Goal: Information Seeking & Learning: Learn about a topic

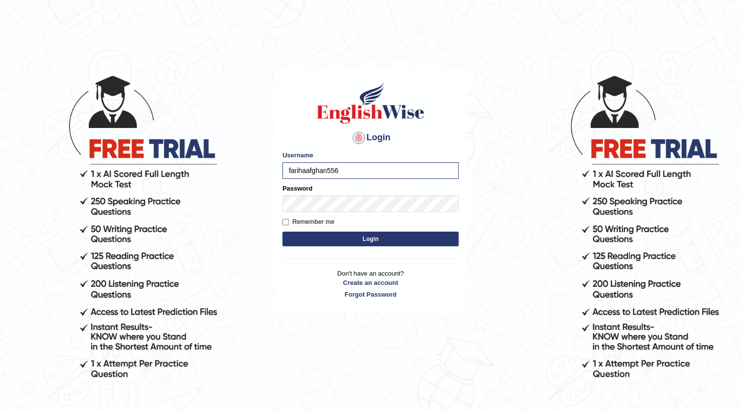
click at [383, 237] on button "Login" at bounding box center [370, 239] width 176 height 15
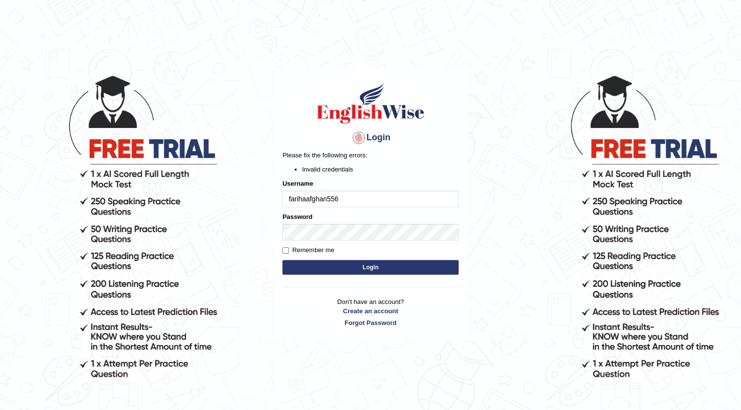
click at [383, 262] on button "Login" at bounding box center [370, 267] width 176 height 15
click at [315, 223] on div "Password" at bounding box center [370, 226] width 176 height 28
click at [374, 268] on button "Login" at bounding box center [370, 267] width 176 height 15
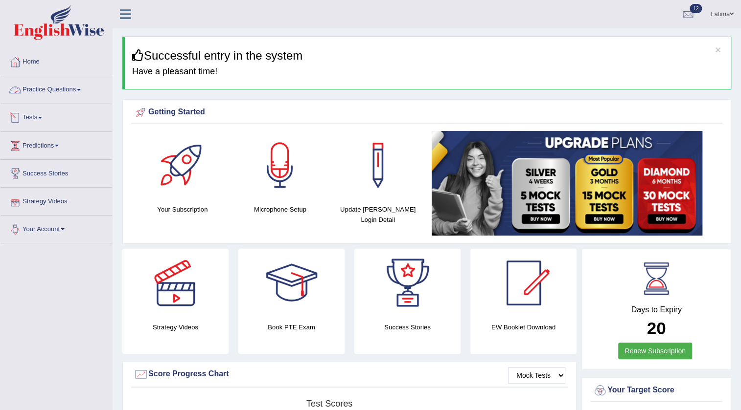
click at [54, 84] on link "Practice Questions" at bounding box center [56, 88] width 112 height 24
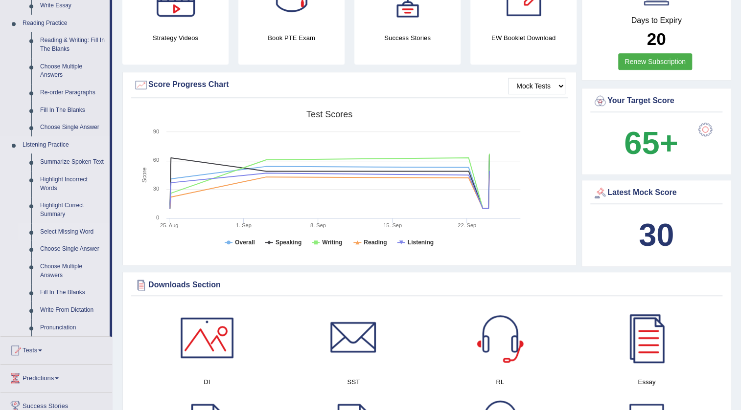
scroll to position [311, 0]
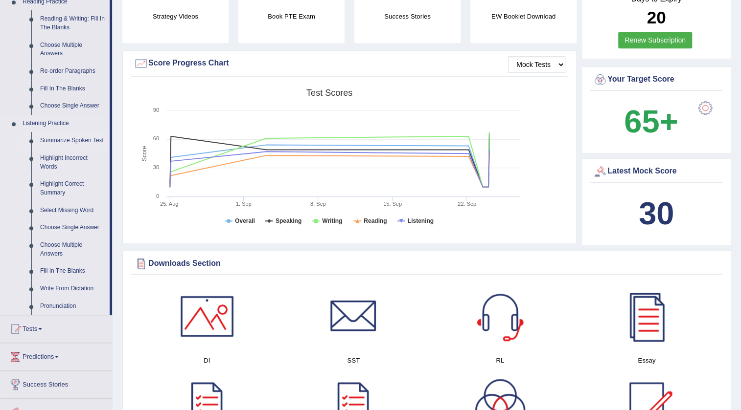
click at [98, 136] on link "Summarize Spoken Text" at bounding box center [73, 141] width 74 height 18
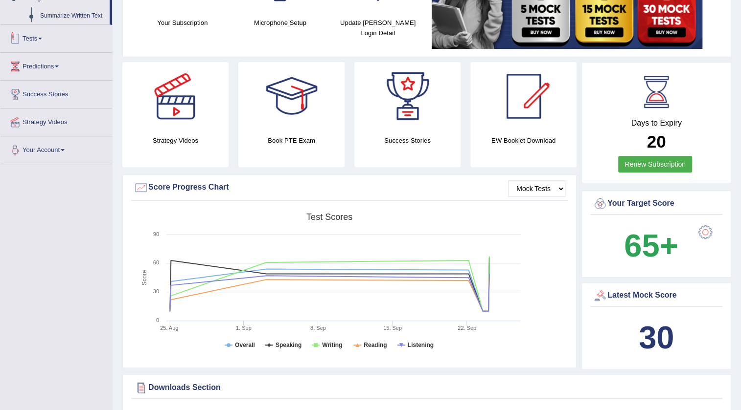
scroll to position [367, 0]
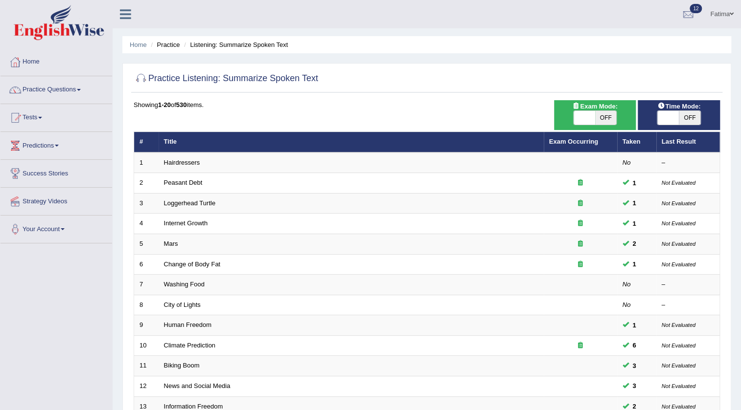
click at [601, 116] on span "OFF" at bounding box center [606, 118] width 22 height 14
checkbox input "true"
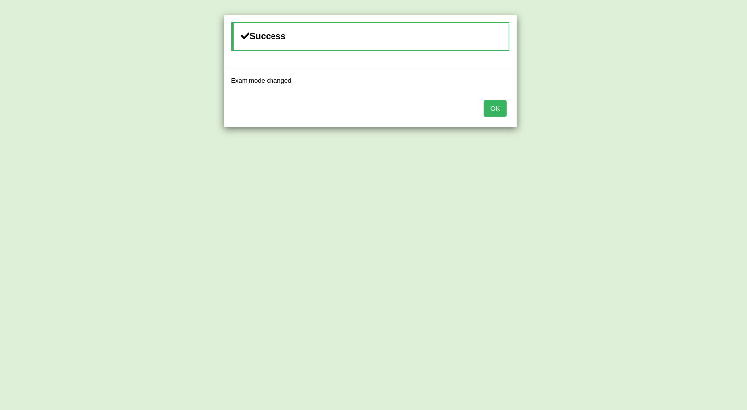
click at [502, 112] on button "OK" at bounding box center [495, 108] width 22 height 17
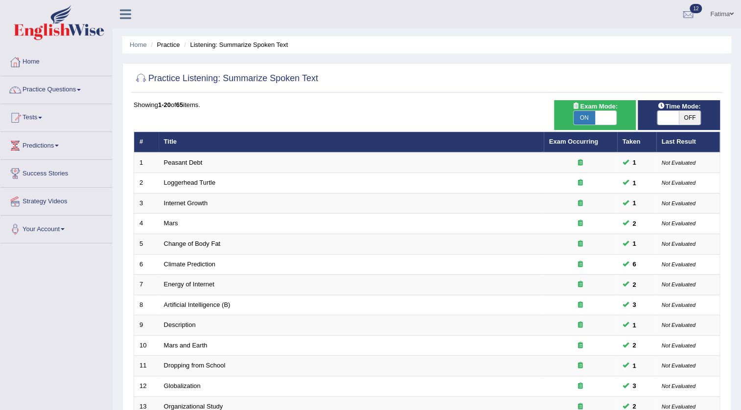
click at [688, 116] on span "OFF" at bounding box center [689, 118] width 22 height 14
checkbox input "true"
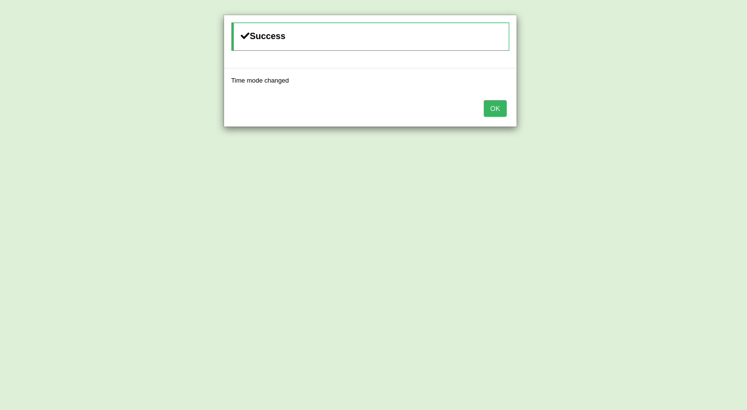
click at [489, 106] on button "OK" at bounding box center [495, 108] width 22 height 17
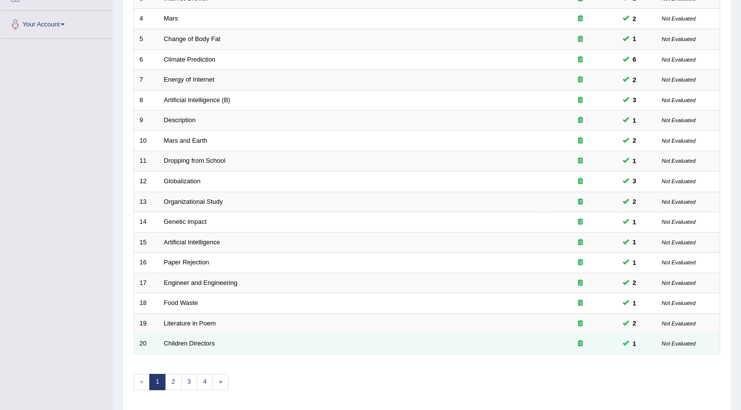
scroll to position [236, 0]
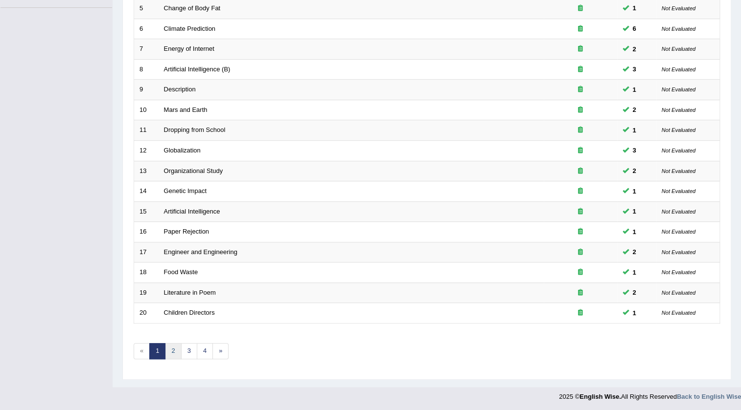
drag, startPoint x: 174, startPoint y: 348, endPoint x: 189, endPoint y: 342, distance: 16.4
click at [174, 348] on link "2" at bounding box center [173, 351] width 16 height 16
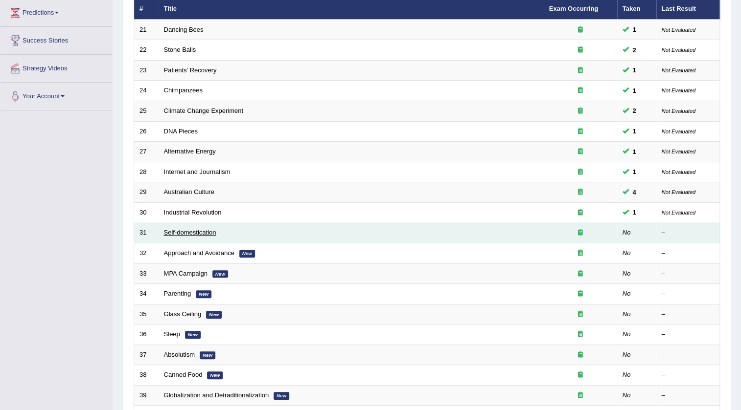
click at [181, 233] on link "Self-domestication" at bounding box center [190, 232] width 52 height 7
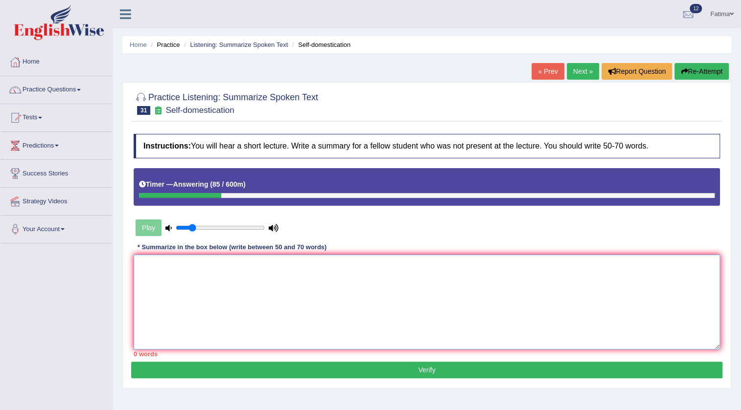
drag, startPoint x: 331, startPoint y: 305, endPoint x: 337, endPoint y: 298, distance: 9.3
click at [334, 301] on textarea at bounding box center [427, 302] width 586 height 95
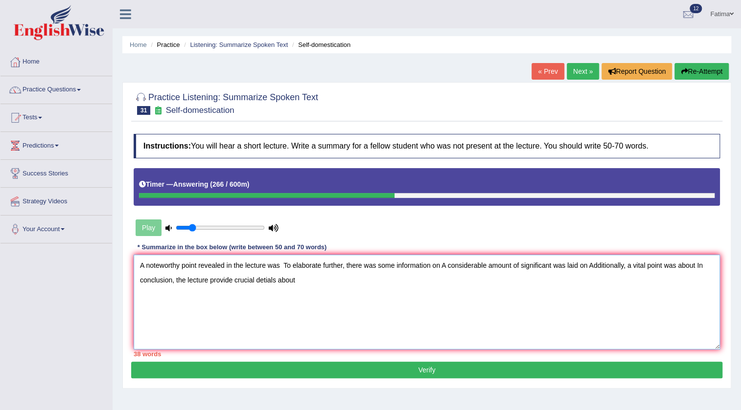
click at [280, 269] on textarea "A noteworthy point revealed in the lecture was To elaborate further, there was …" at bounding box center [427, 302] width 586 height 95
click at [518, 264] on textarea "A noteworthy point revealed in the lecture was self demonstration at dog. To el…" at bounding box center [427, 302] width 586 height 95
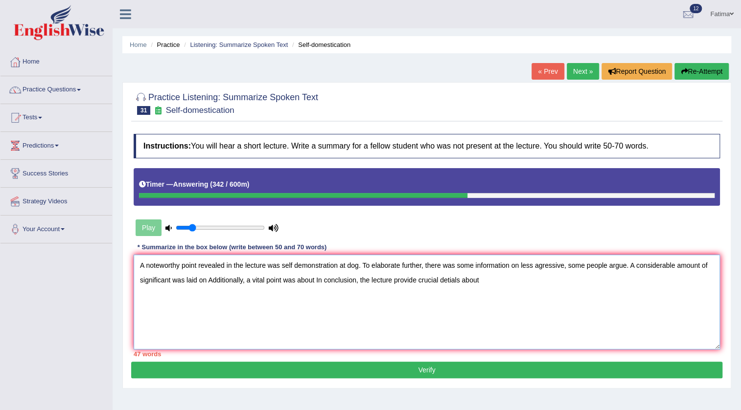
drag, startPoint x: 206, startPoint y: 280, endPoint x: 206, endPoint y: 303, distance: 23.0
click at [205, 281] on textarea "A noteworthy point revealed in the lecture was self demonstration at dog. To el…" at bounding box center [427, 302] width 586 height 95
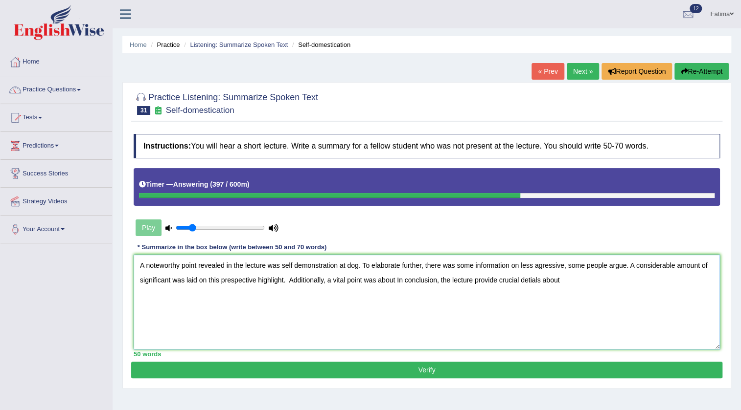
click at [393, 280] on textarea "A noteworthy point revealed in the lecture was self demonstration at dog. To el…" at bounding box center [427, 302] width 586 height 95
drag, startPoint x: 395, startPoint y: 280, endPoint x: 396, endPoint y: 293, distance: 13.2
click at [396, 283] on textarea "A noteworthy point revealed in the lecture was self demonstration at dog. To el…" at bounding box center [427, 302] width 586 height 95
click at [635, 279] on textarea "A noteworthy point revealed in the lecture was self demonstration at dog. To el…" at bounding box center [427, 302] width 586 height 95
click textarea "A noteworthy point revealed in the lecture was self demonstration at dog. To el…"
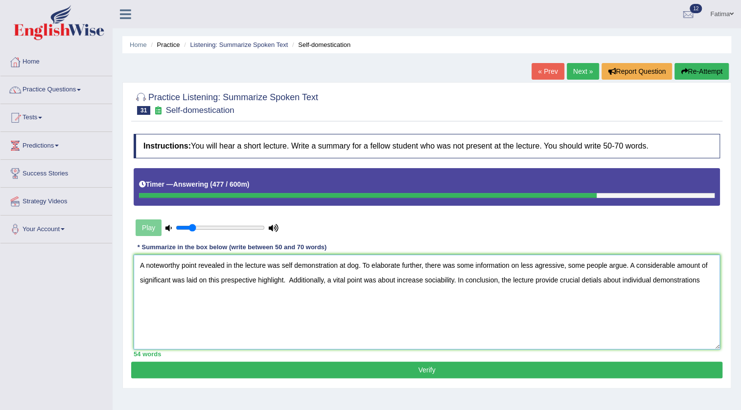
drag, startPoint x: 703, startPoint y: 281, endPoint x: 704, endPoint y: 293, distance: 11.7
click textarea "A noteworthy point revealed in the lecture was self demonstration at dog. To el…"
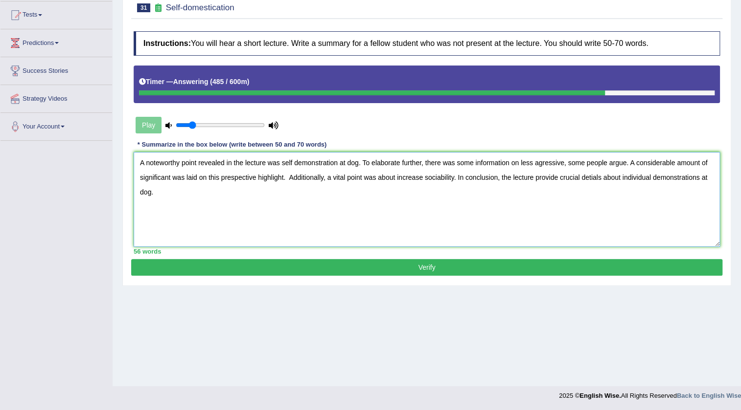
type textarea "A noteworthy point revealed in the lecture was self demonstration at dog. To el…"
click button "Verify"
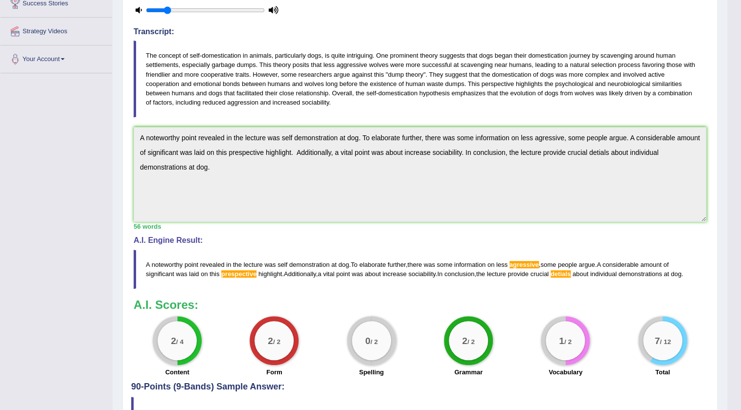
scroll to position [234, 0]
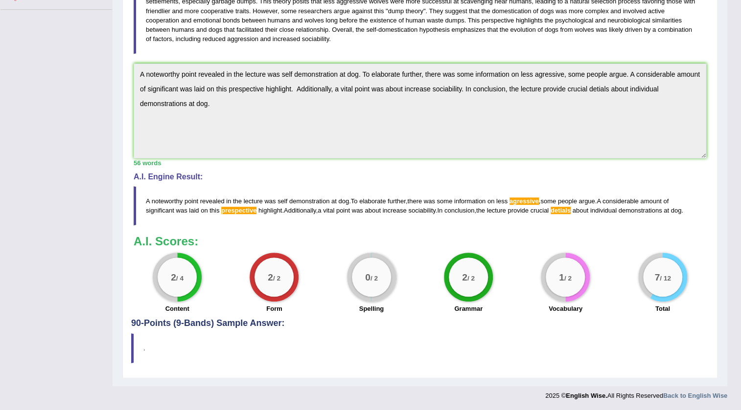
click span "agressive"
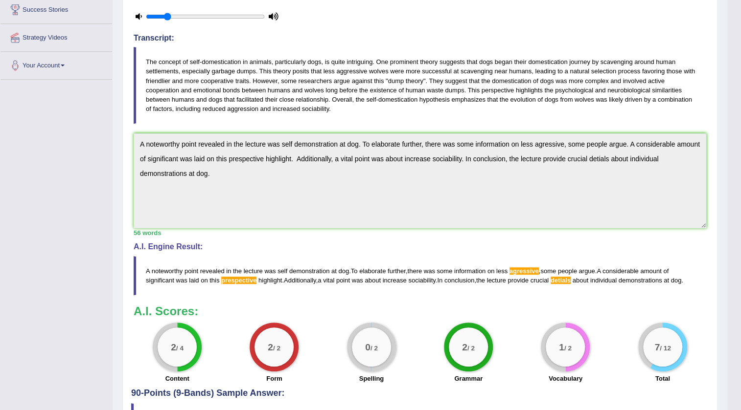
scroll to position [11, 0]
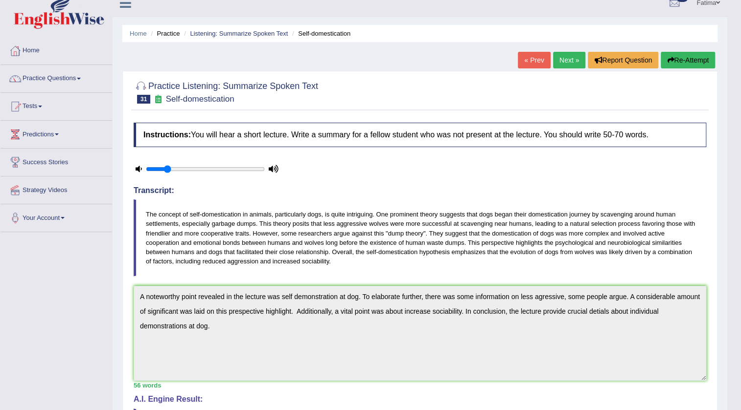
click link "Next »"
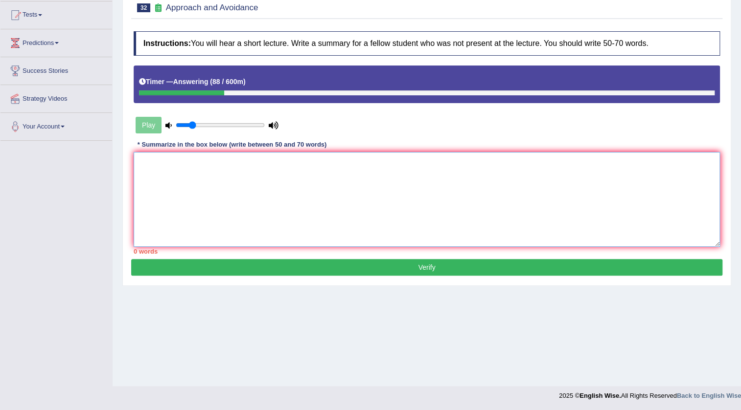
click at [341, 214] on textarea at bounding box center [427, 199] width 586 height 95
type textarea "T"
click at [276, 196] on textarea "T" at bounding box center [427, 199] width 586 height 95
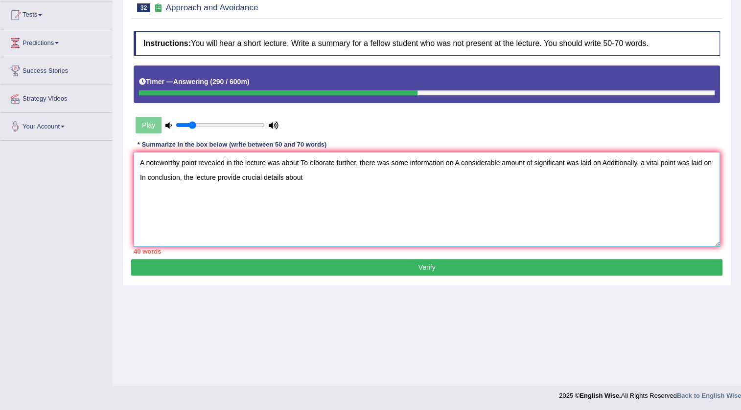
drag, startPoint x: 281, startPoint y: 175, endPoint x: 283, endPoint y: 182, distance: 7.5
click at [281, 177] on textarea "A noteworthy point revealed in the lecture was about To elborate further, there…" at bounding box center [427, 199] width 586 height 95
click at [283, 180] on textarea "A noteworthy point revealed in the lecture was about To elborate further, there…" at bounding box center [427, 199] width 586 height 95
drag, startPoint x: 298, startPoint y: 162, endPoint x: 306, endPoint y: 178, distance: 17.9
click at [302, 166] on textarea "A noteworthy point revealed in the lecture was about To elborate further, there…" at bounding box center [427, 199] width 586 height 95
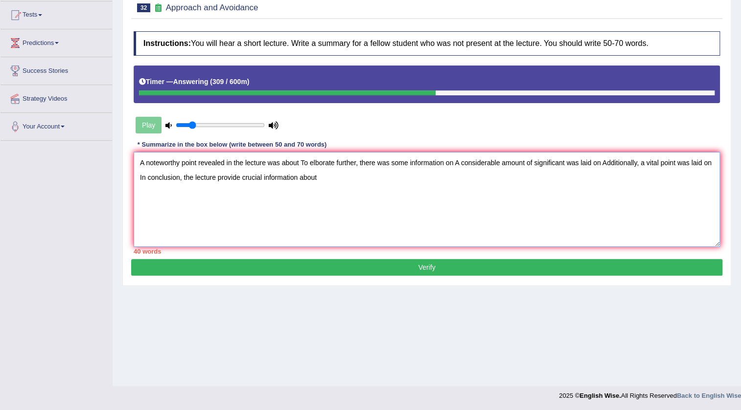
click at [302, 160] on textarea "A noteworthy point revealed in the lecture was about To elborate further, there…" at bounding box center [427, 199] width 586 height 95
drag, startPoint x: 299, startPoint y: 161, endPoint x: 301, endPoint y: 175, distance: 13.4
click at [300, 164] on textarea "A noteworthy point revealed in the lecture was about To elborate further, there…" at bounding box center [427, 199] width 586 height 95
click at [555, 163] on textarea "A noteworthy point revealed in the lecture was about we have two kind of motiva…" at bounding box center [427, 199] width 586 height 95
click at [396, 162] on textarea "A noteworthy point revealed in the lecture was about we have two kind of motiva…" at bounding box center [427, 199] width 586 height 95
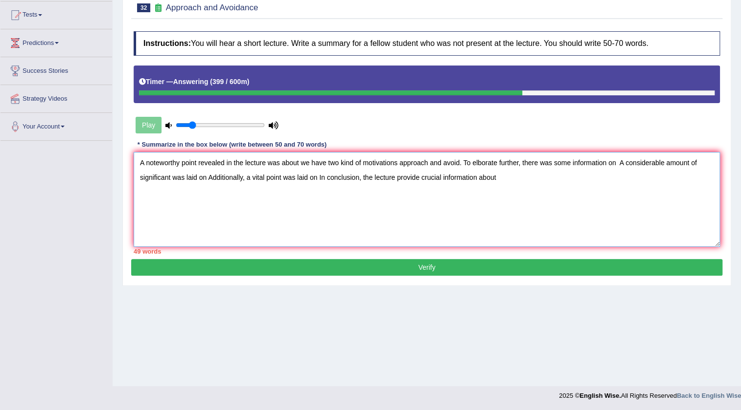
drag, startPoint x: 618, startPoint y: 163, endPoint x: 616, endPoint y: 171, distance: 8.0
click at [616, 171] on textarea "A noteworthy point revealed in the lecture was about we have two kind of motiva…" at bounding box center [427, 199] width 586 height 95
click at [592, 202] on textarea "A noteworthy point revealed in the lecture was about we have two kind of motiva…" at bounding box center [427, 199] width 586 height 95
drag, startPoint x: 616, startPoint y: 163, endPoint x: 619, endPoint y: 186, distance: 23.2
click at [617, 166] on textarea "A noteworthy point revealed in the lecture was about we have two kind of motiva…" at bounding box center [427, 199] width 586 height 95
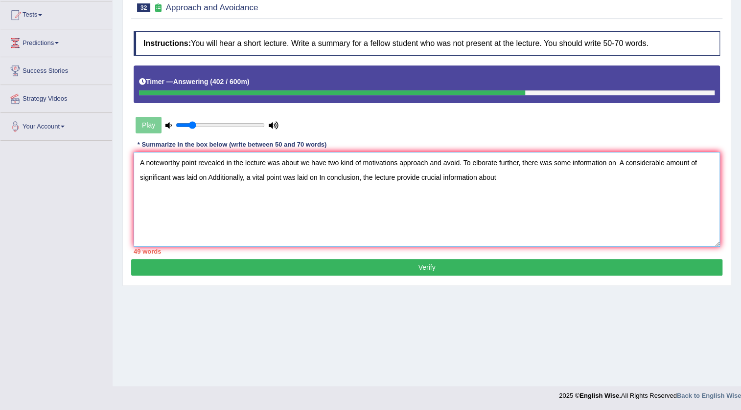
click at [611, 193] on textarea "A noteworthy point revealed in the lecture was about we have two kind of motiva…" at bounding box center [427, 199] width 586 height 95
click at [616, 162] on textarea "A noteworthy point revealed in the lecture was about we have two kind of motiva…" at bounding box center [427, 199] width 586 height 95
click at [618, 163] on textarea "A noteworthy point revealed in the lecture was about we have two kind of motiva…" at bounding box center [427, 199] width 586 height 95
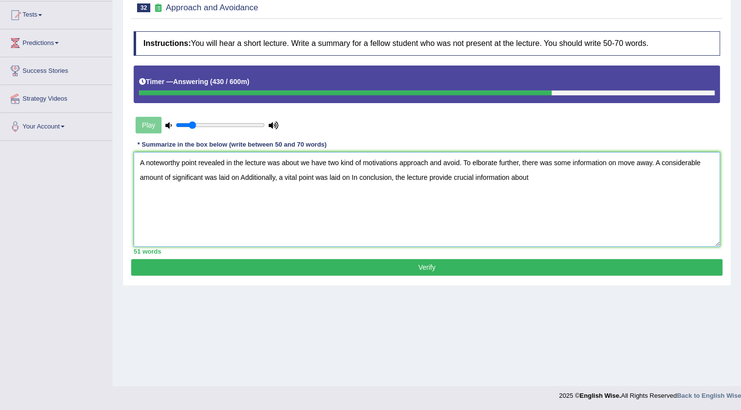
click at [651, 161] on textarea "A noteworthy point revealed in the lecture was about we have two kind of motiva…" at bounding box center [427, 199] width 586 height 95
click at [280, 176] on textarea "A noteworthy point revealed in the lecture was about we have two kind of motiva…" at bounding box center [427, 199] width 586 height 95
click at [479, 176] on textarea "A noteworthy point revealed in the lecture was about we have two kind of motiva…" at bounding box center [427, 199] width 586 height 95
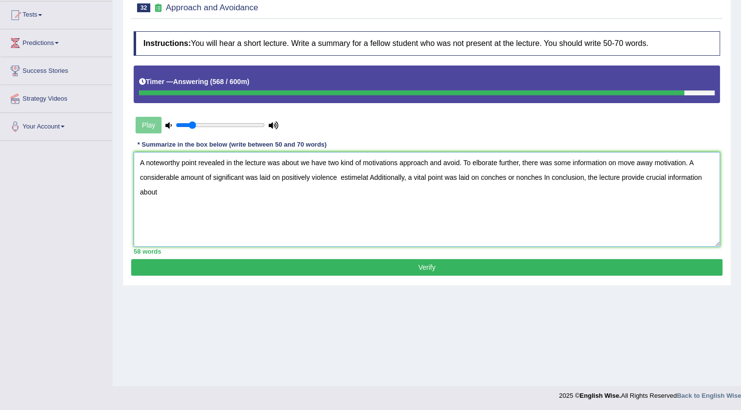
click at [710, 179] on textarea "A noteworthy point revealed in the lecture was about we have two kind of motiva…" at bounding box center [427, 199] width 586 height 95
click at [169, 193] on textarea "A noteworthy point revealed in the lecture was about we have two kind of motiva…" at bounding box center [427, 199] width 586 height 95
drag, startPoint x: 542, startPoint y: 177, endPoint x: 545, endPoint y: 181, distance: 5.2
click at [544, 178] on textarea "A noteworthy point revealed in the lecture was about we have two kind of motiva…" at bounding box center [427, 199] width 586 height 95
click at [165, 196] on textarea "A noteworthy point revealed in the lecture was about we have two kind of motiva…" at bounding box center [427, 199] width 586 height 95
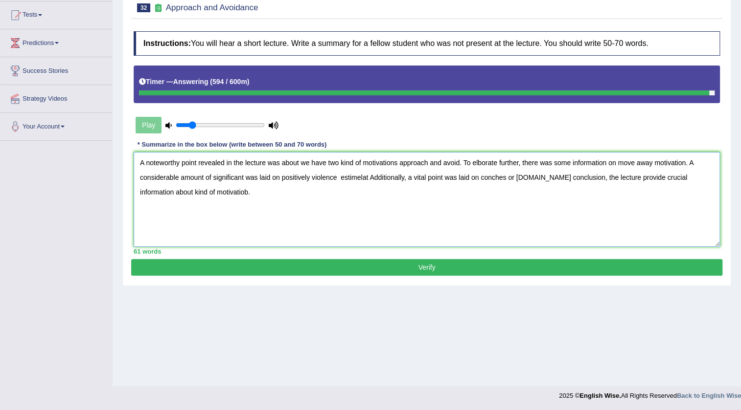
click at [211, 192] on textarea "A noteworthy point revealed in the lecture was about we have two kind of motiva…" at bounding box center [427, 199] width 586 height 95
click at [211, 191] on textarea "A noteworthy point revealed in the lecture was about we have two kind of motiva…" at bounding box center [427, 199] width 586 height 95
type textarea "A noteworthy point revealed in the lecture was about we have two kind of motiva…"
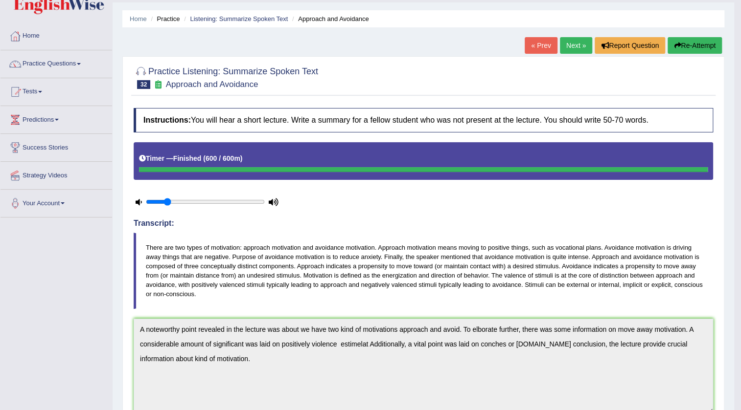
scroll to position [24, 0]
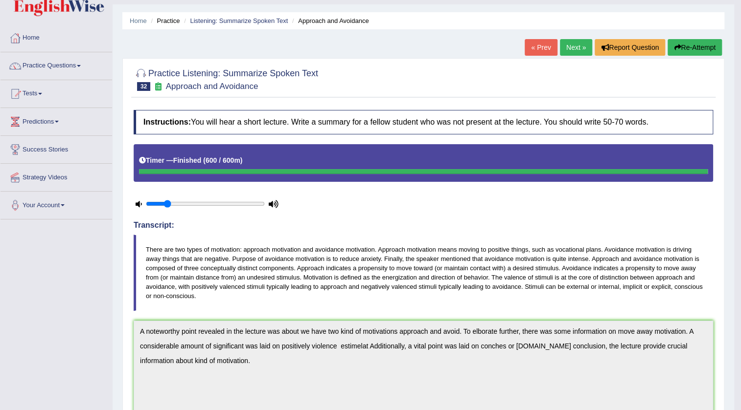
click at [699, 42] on button "Re-Attempt" at bounding box center [694, 47] width 54 height 17
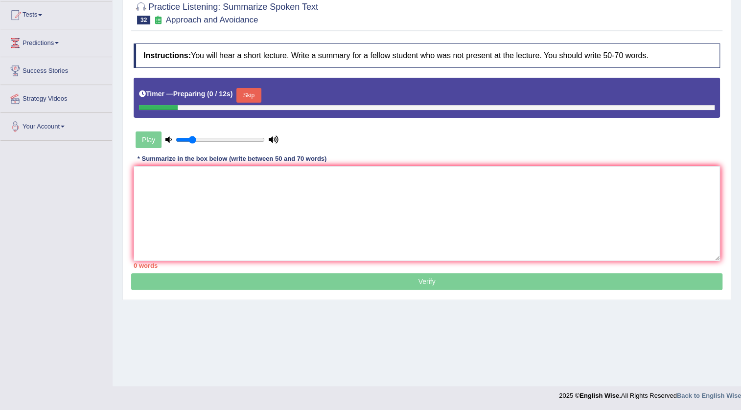
click at [250, 103] on div "Skip" at bounding box center [248, 96] width 24 height 17
click at [254, 95] on button "Skip" at bounding box center [248, 95] width 24 height 15
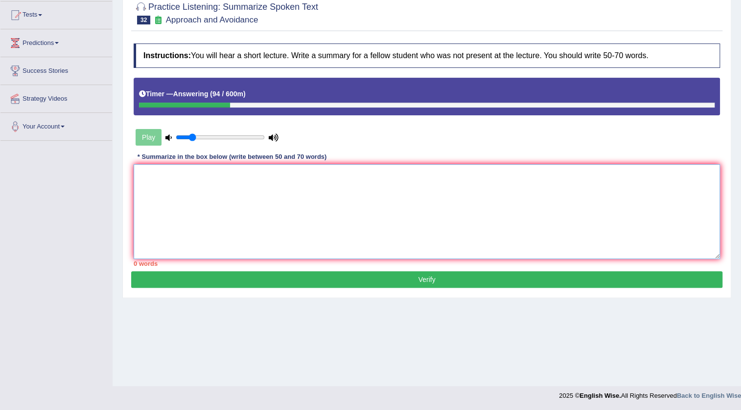
click at [431, 225] on textarea at bounding box center [427, 211] width 586 height 95
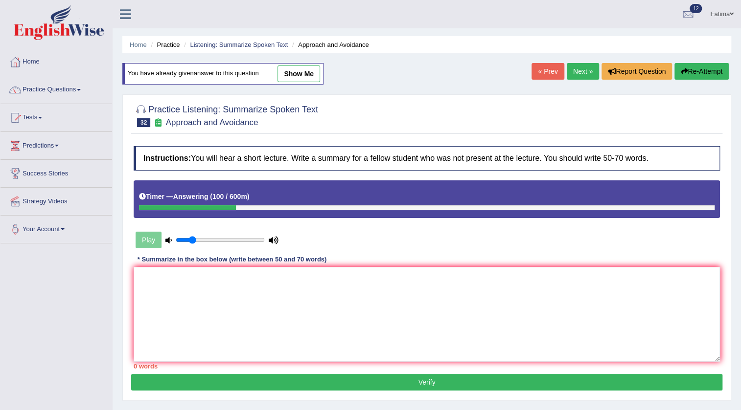
click at [301, 77] on link "show me" at bounding box center [298, 74] width 43 height 17
type textarea "A noteworthy point revealed in the lecture was about we have two kind of motiva…"
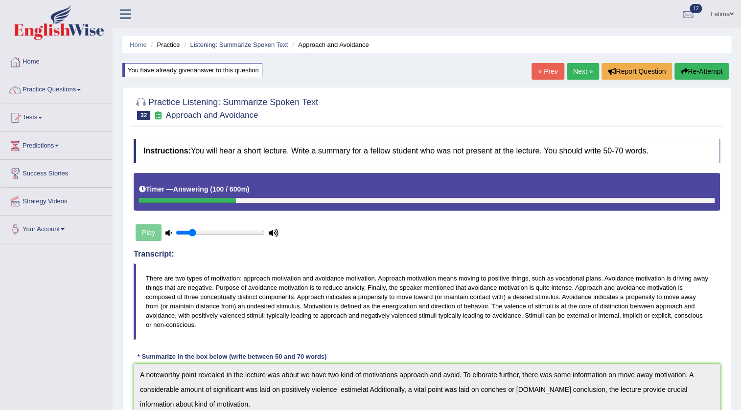
click at [692, 70] on button "Re-Attempt" at bounding box center [701, 71] width 54 height 17
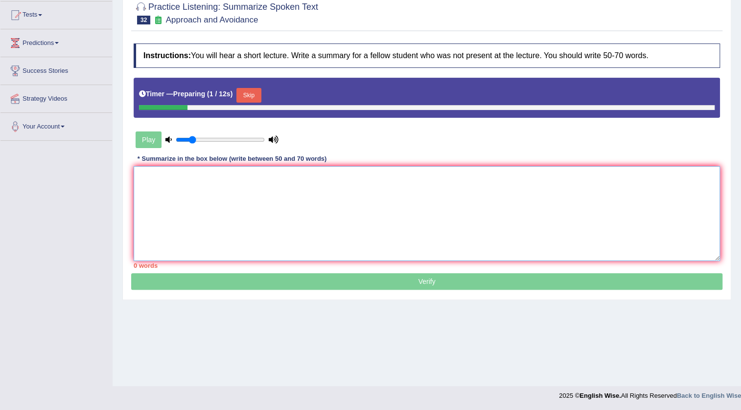
click at [408, 208] on textarea at bounding box center [427, 213] width 586 height 95
click at [253, 87] on div "Timer — Preparing ( 2 / 12s ) Skip" at bounding box center [427, 98] width 586 height 40
click at [253, 91] on button "Skip" at bounding box center [248, 95] width 24 height 15
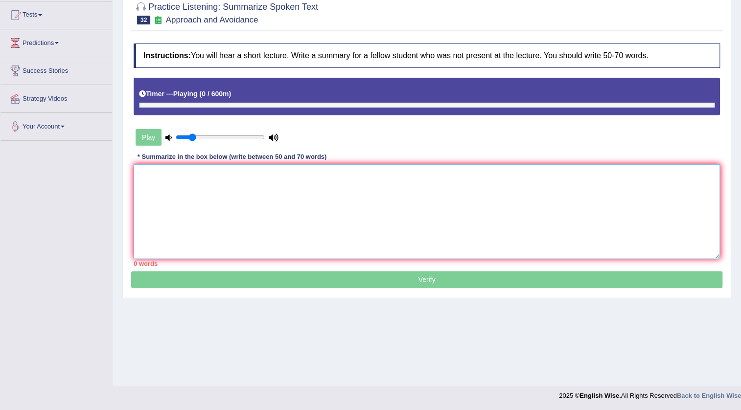
drag, startPoint x: 295, startPoint y: 171, endPoint x: 303, endPoint y: 172, distance: 8.4
click at [303, 171] on textarea at bounding box center [427, 211] width 586 height 95
paste textarea "A noteworthy point revealed in the lecture was about we have two kind of motiva…"
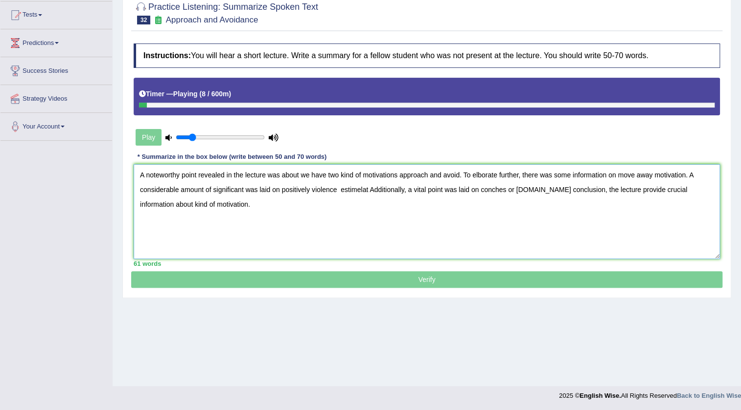
click at [458, 174] on textarea "A noteworthy point revealed in the lecture was about we have two kind of motiva…" at bounding box center [427, 211] width 586 height 95
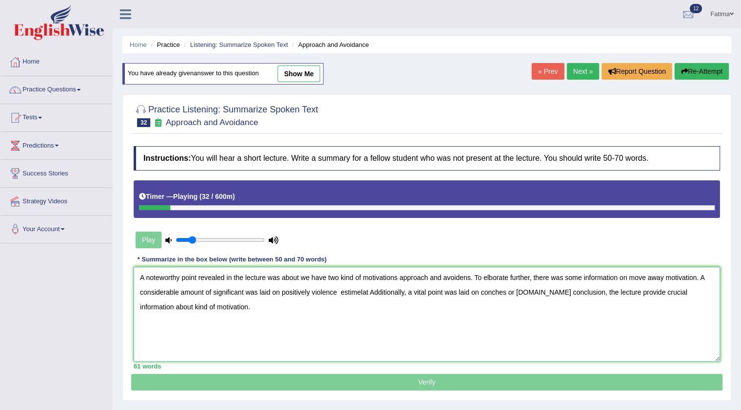
type textarea "A noteworthy point revealed in the lecture was about we have two kind of motiva…"
click at [698, 73] on button "Re-Attempt" at bounding box center [701, 71] width 54 height 17
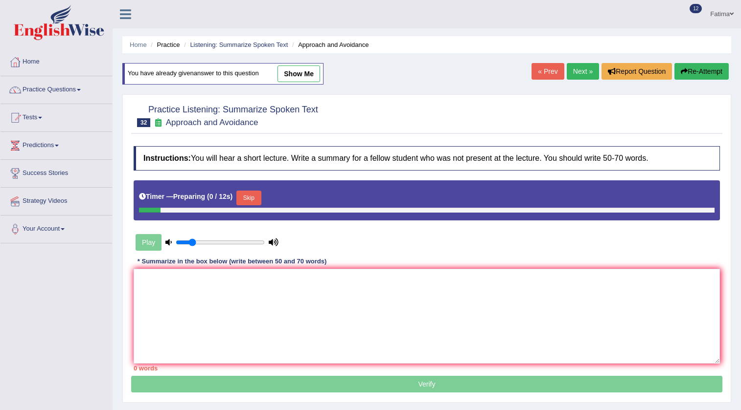
click at [252, 196] on button "Skip" at bounding box center [248, 198] width 24 height 15
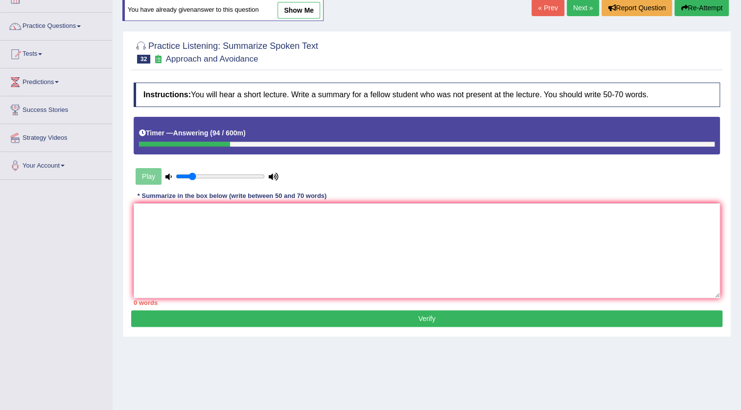
scroll to position [103, 0]
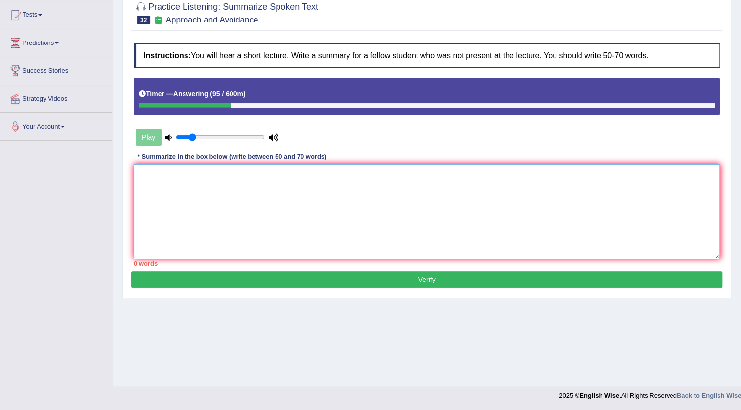
drag, startPoint x: 340, startPoint y: 174, endPoint x: 408, endPoint y: 226, distance: 86.2
click at [347, 181] on textarea at bounding box center [427, 211] width 586 height 95
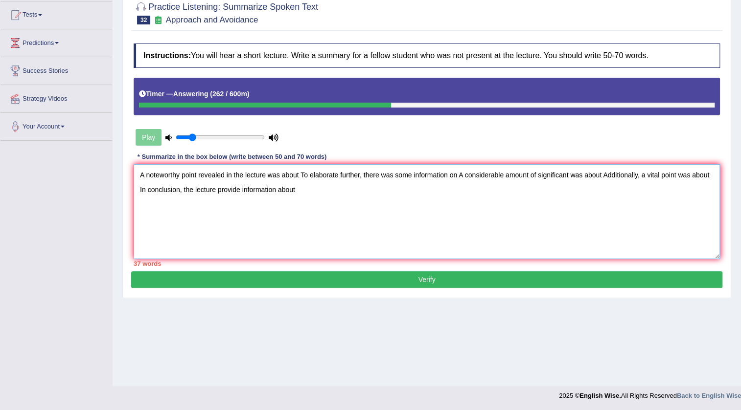
drag, startPoint x: 0, startPoint y: 157, endPoint x: 0, endPoint y: 96, distance: 60.7
click at [299, 175] on textarea "A noteworthy point revealed in the lecture was about To elaborate further, ther…" at bounding box center [427, 211] width 586 height 95
click at [297, 175] on textarea "A noteworthy point revealed in the lecture was about motivation To elaborate fu…" at bounding box center [427, 211] width 586 height 95
click at [301, 175] on textarea "A noteworthy point revealed in the lecture was about motivation To elaborate fu…" at bounding box center [427, 211] width 586 height 95
drag, startPoint x: 400, startPoint y: 175, endPoint x: 407, endPoint y: 191, distance: 17.3
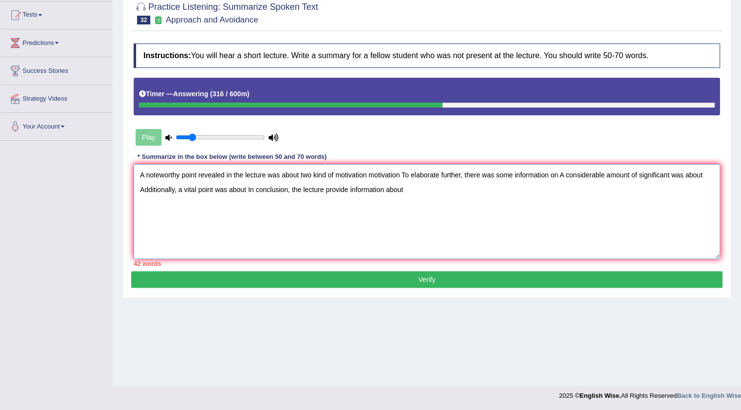
click at [400, 176] on textarea "A noteworthy point revealed in the lecture was about two kind of motivation mot…" at bounding box center [427, 211] width 586 height 95
click at [601, 173] on textarea "A noteworthy point revealed in the lecture was about two kind of motivation app…" at bounding box center [427, 211] width 586 height 95
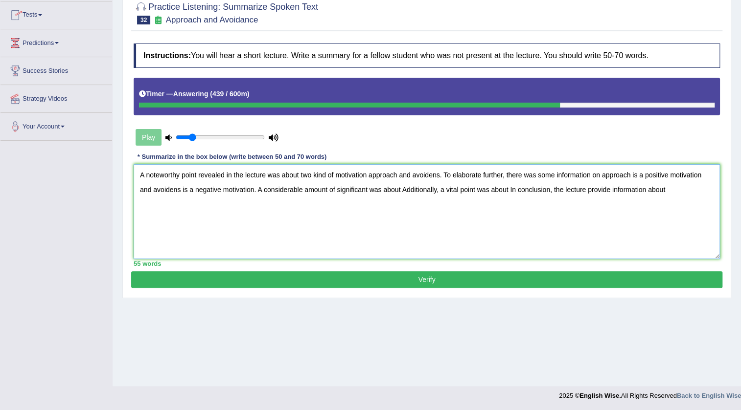
drag, startPoint x: 402, startPoint y: 187, endPoint x: 396, endPoint y: 187, distance: 5.4
click at [399, 187] on textarea "A noteworthy point revealed in the lecture was about two kind of motivation app…" at bounding box center [427, 211] width 586 height 95
drag, startPoint x: 591, startPoint y: 188, endPoint x: 595, endPoint y: 201, distance: 13.2
click at [592, 191] on textarea "A noteworthy point revealed in the lecture was about two kind of motivation app…" at bounding box center [427, 211] width 586 height 95
click at [591, 188] on textarea "A noteworthy point revealed in the lecture was about two kind of motivation app…" at bounding box center [427, 211] width 586 height 95
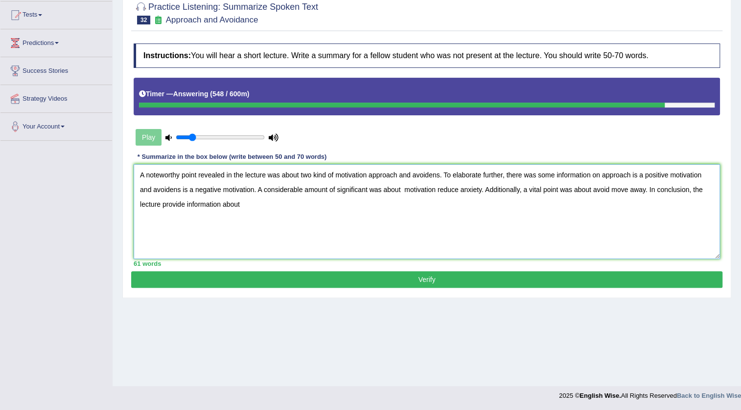
click at [705, 192] on textarea "A noteworthy point revealed in the lecture was about two kind of motivation app…" at bounding box center [427, 211] width 586 height 95
click at [314, 206] on textarea "A noteworthy point revealed in the lecture was about two kind of motivation app…" at bounding box center [427, 211] width 586 height 95
type textarea "A noteworthy point revealed in the lecture was about two kind of motivation app…"
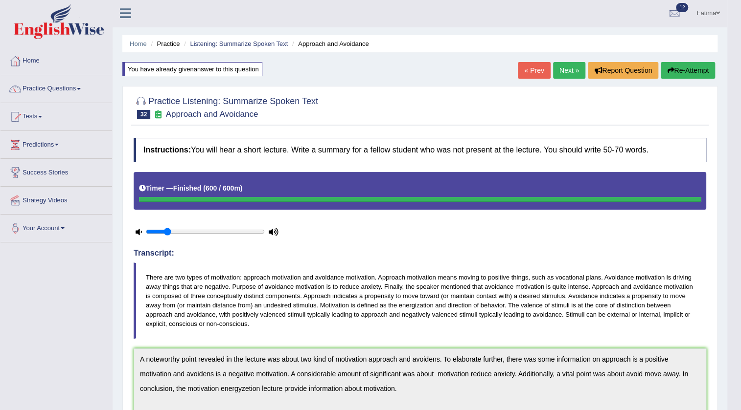
scroll to position [0, 0]
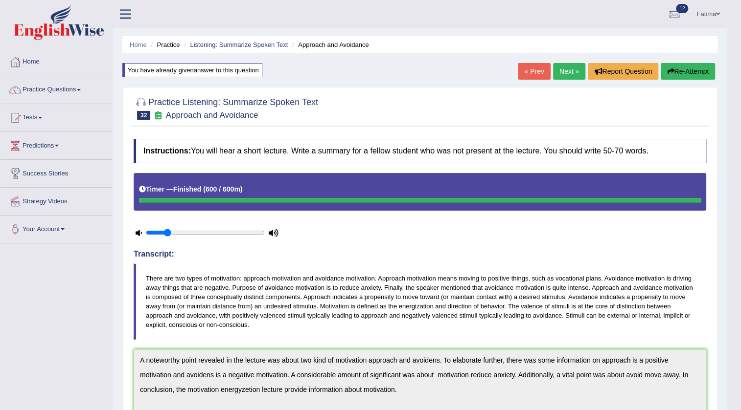
click at [697, 71] on button "Re-Attempt" at bounding box center [687, 71] width 54 height 17
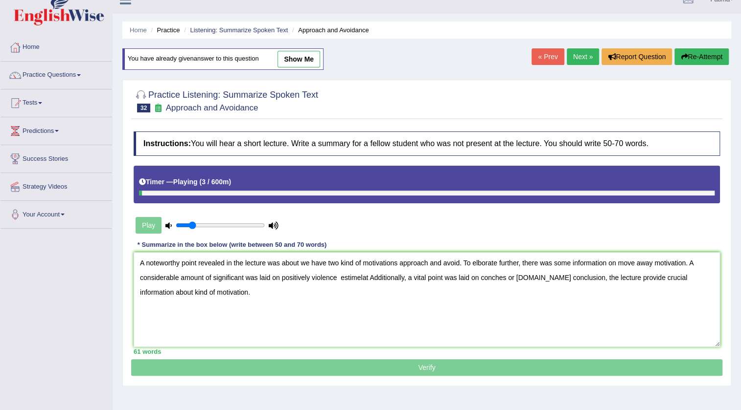
scroll to position [14, 0]
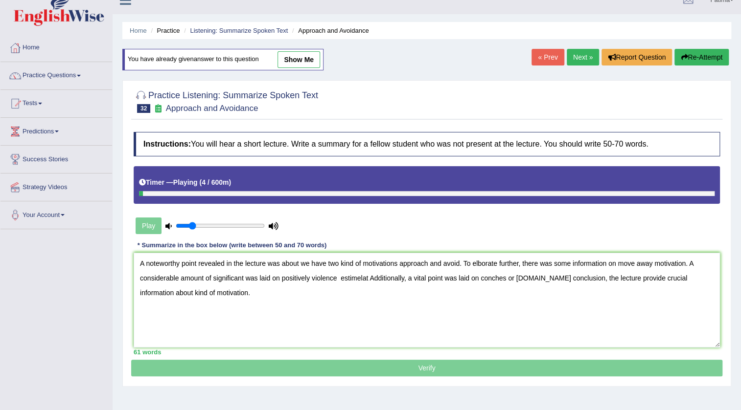
click at [300, 59] on link "show me" at bounding box center [298, 59] width 43 height 17
type textarea "A noteworthy point revealed in the lecture was about two kind of motivation app…"
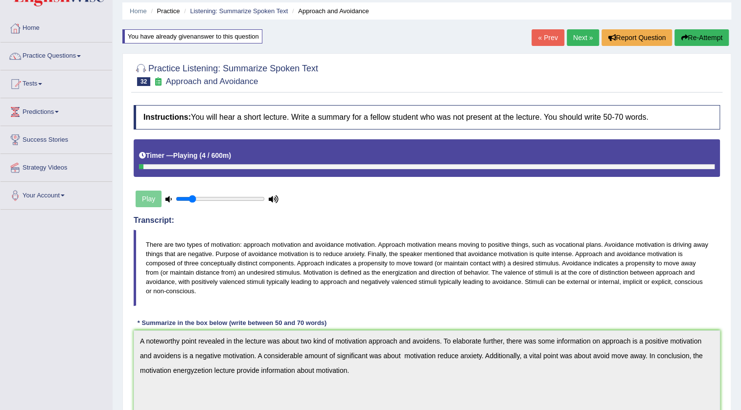
scroll to position [0, 0]
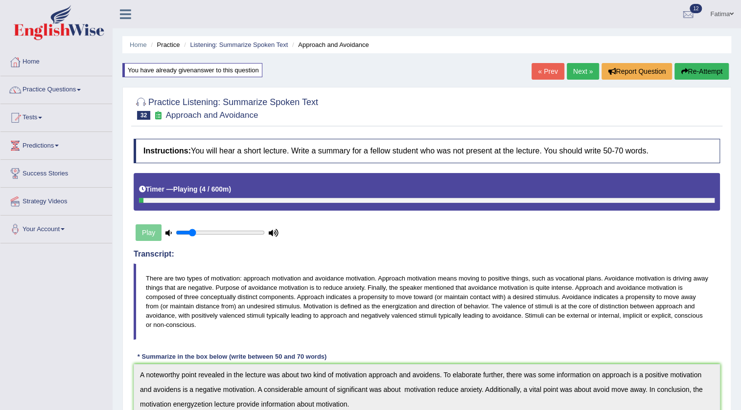
click at [703, 69] on button "Re-Attempt" at bounding box center [701, 71] width 54 height 17
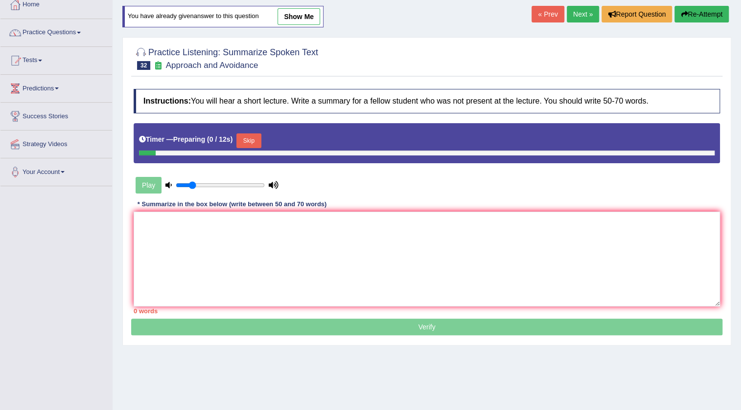
scroll to position [103, 0]
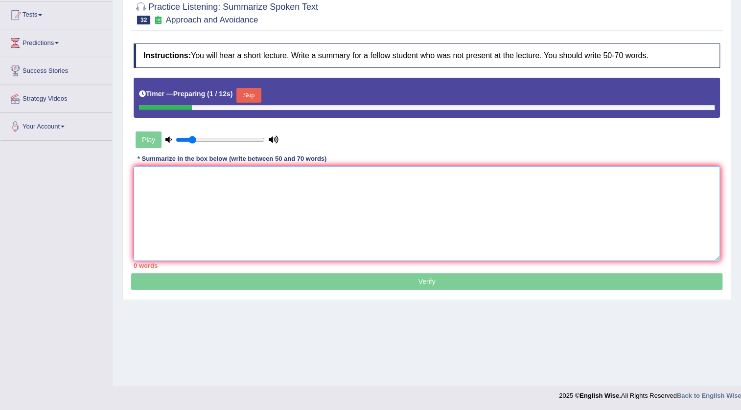
click at [310, 215] on textarea at bounding box center [427, 213] width 586 height 95
paste textarea "A noteworthy point revealed in the lecture was about two kind of motivation app…"
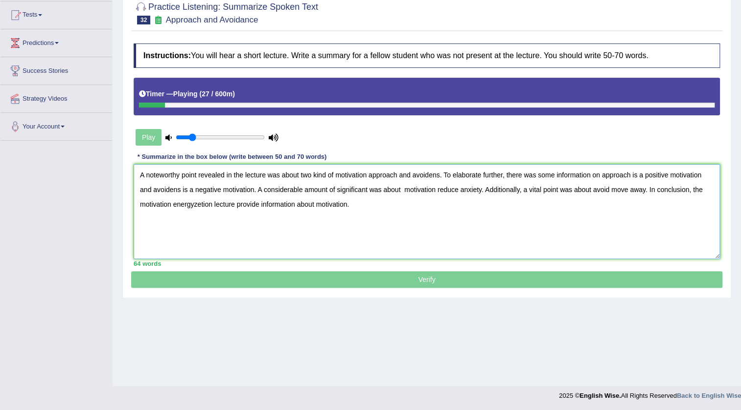
drag, startPoint x: 438, startPoint y: 173, endPoint x: 438, endPoint y: 181, distance: 8.8
click at [438, 175] on textarea "A noteworthy point revealed in the lecture was about two kind of motivation app…" at bounding box center [427, 211] width 586 height 95
click at [178, 190] on textarea "A noteworthy point revealed in the lecture was about two kind of motivation app…" at bounding box center [427, 211] width 586 height 95
click at [181, 189] on textarea "A noteworthy point revealed in the lecture was about two kind of motivation app…" at bounding box center [427, 211] width 586 height 95
click at [612, 187] on textarea "A noteworthy point revealed in the lecture was about two kind of motivation app…" at bounding box center [427, 211] width 586 height 95
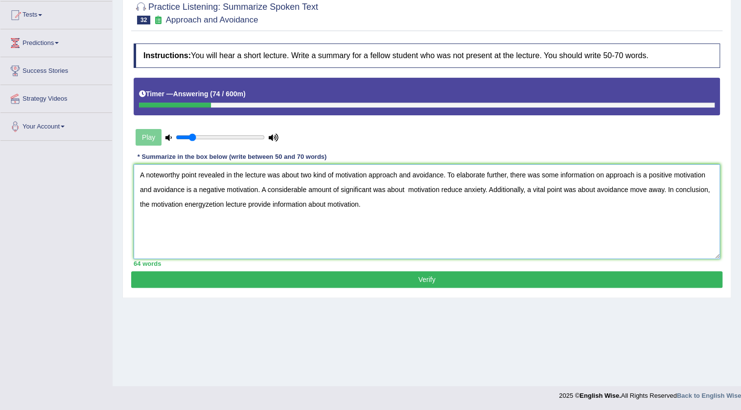
type textarea "A noteworthy point revealed in the lecture was about two kind of motivation app…"
click at [370, 274] on button "Verify" at bounding box center [426, 279] width 591 height 17
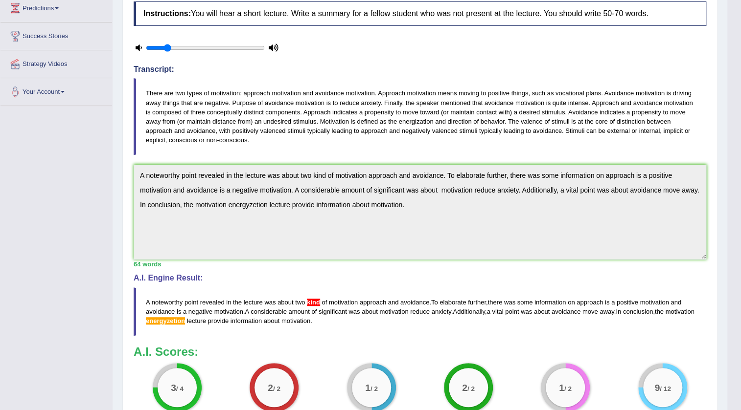
scroll to position [25, 0]
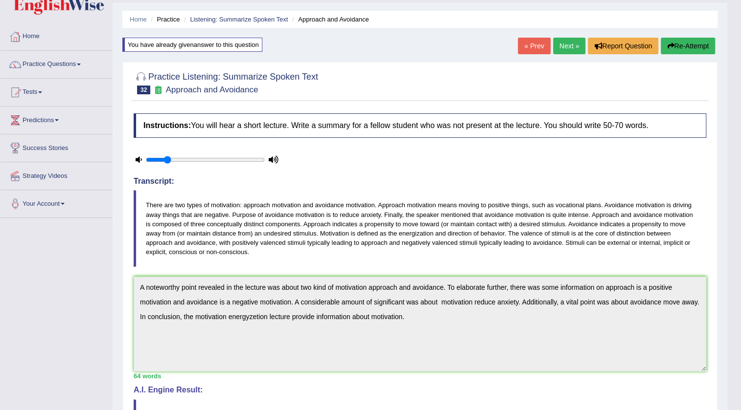
click at [563, 47] on link "Next »" at bounding box center [569, 46] width 32 height 17
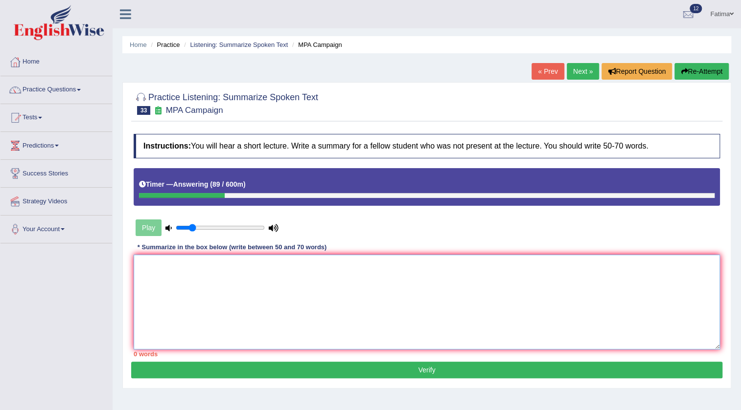
drag, startPoint x: 415, startPoint y: 298, endPoint x: 420, endPoint y: 298, distance: 5.4
click at [420, 298] on textarea at bounding box center [427, 302] width 586 height 95
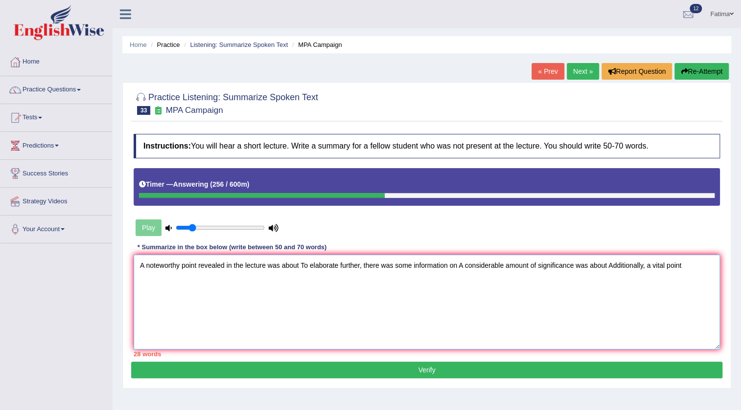
click at [607, 264] on textarea "A noteworthy point revealed in the lecture was about To elaborate further, ther…" at bounding box center [427, 302] width 586 height 95
click at [693, 267] on textarea "A noteworthy point revealed in the lecture was about To elaborate further, ther…" at bounding box center [427, 302] width 586 height 95
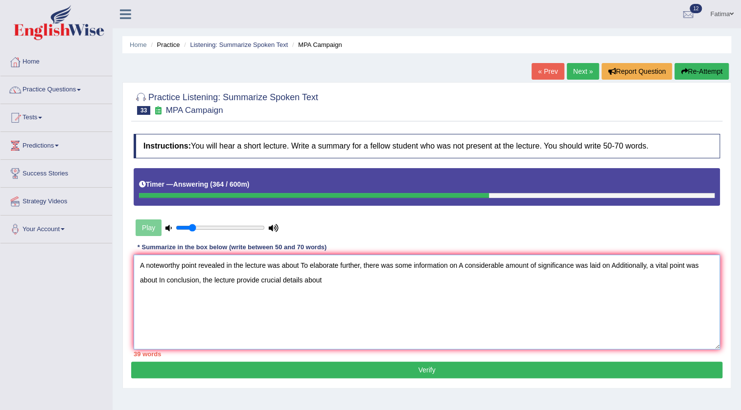
click at [300, 267] on textarea "A noteworthy point revealed in the lecture was about To elaborate further, ther…" at bounding box center [427, 302] width 586 height 95
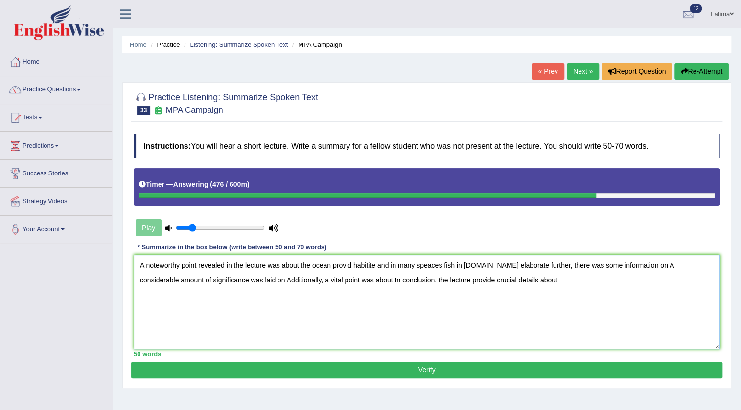
drag, startPoint x: 643, startPoint y: 264, endPoint x: 643, endPoint y: 273, distance: 8.8
click at [644, 266] on textarea "A noteworthy point revealed in the lecture was about the ocean provid habitite …" at bounding box center [427, 302] width 586 height 95
drag, startPoint x: 382, startPoint y: 279, endPoint x: 386, endPoint y: 285, distance: 7.5
click at [382, 280] on textarea "A noteworthy point revealed in the lecture was about the ocean provid habitite …" at bounding box center [427, 302] width 586 height 95
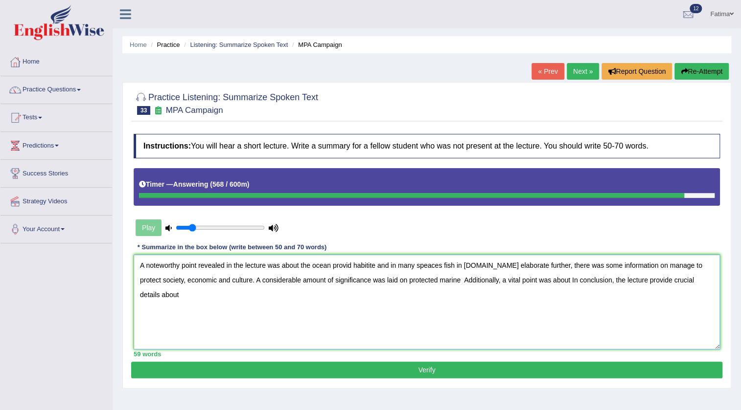
click at [440, 282] on textarea "A noteworthy point revealed in the lecture was about the ocean provid habitite …" at bounding box center [427, 302] width 586 height 95
drag, startPoint x: 435, startPoint y: 281, endPoint x: 441, endPoint y: 293, distance: 14.2
click at [435, 281] on textarea "A noteworthy point revealed in the lecture was about the ocean provid habitite …" at bounding box center [427, 302] width 586 height 95
click at [440, 283] on textarea "A noteworthy point revealed in the lecture was about the ocean provid habitite …" at bounding box center [427, 302] width 586 height 95
click at [437, 281] on textarea "A noteworthy point revealed in the lecture was about the ocean provid habitite …" at bounding box center [427, 302] width 586 height 95
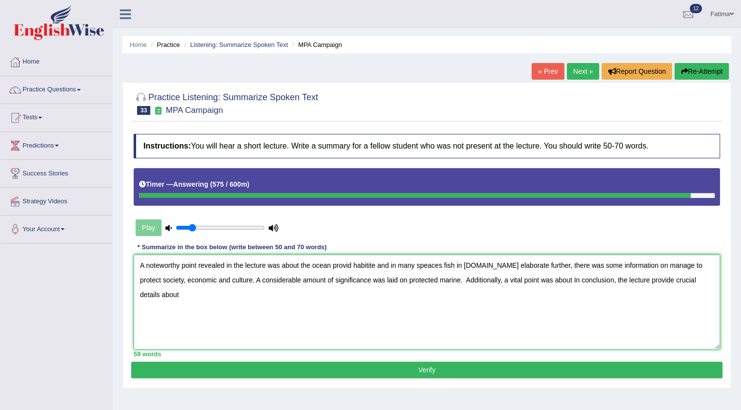
click at [442, 280] on textarea "A noteworthy point revealed in the lecture was about the ocean provid habitite …" at bounding box center [427, 302] width 586 height 95
click at [547, 280] on textarea "A noteworthy point revealed in the lecture was about the ocean provid habitite …" at bounding box center [427, 302] width 586 height 95
type textarea "A noteworthy point revealed in the lecture was about the ocean provid habitite …"
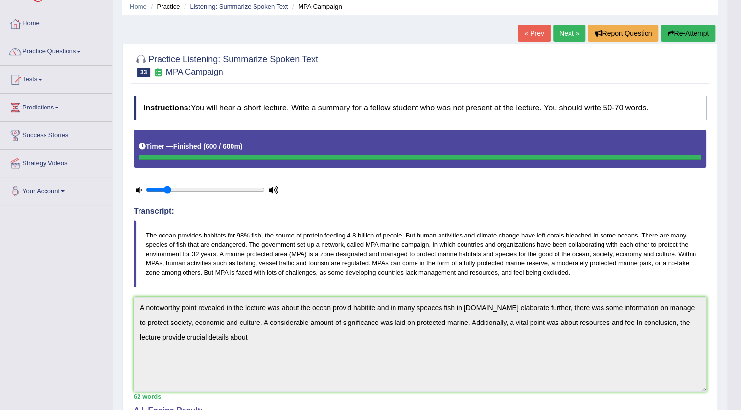
scroll to position [11, 0]
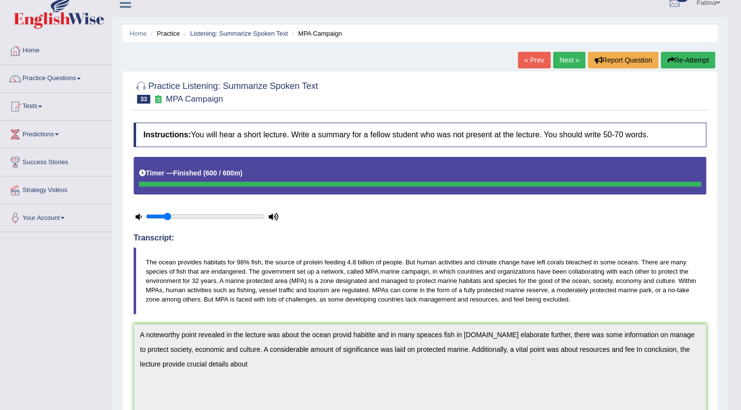
click at [689, 64] on button "Re-Attempt" at bounding box center [687, 60] width 54 height 17
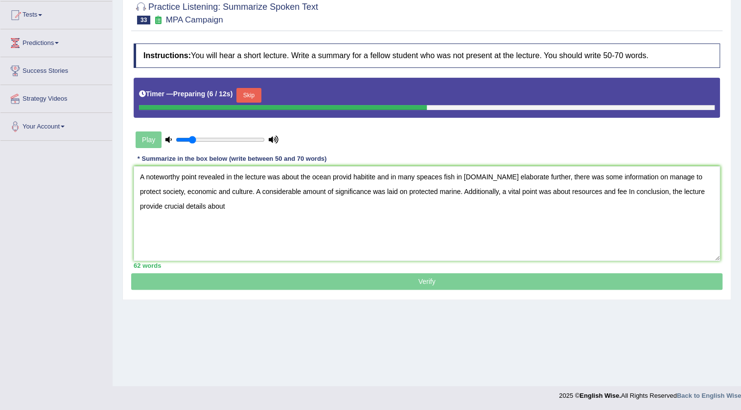
click at [580, 193] on textarea "A noteworthy point revealed in the lecture was about the ocean provid habitite …" at bounding box center [427, 213] width 586 height 95
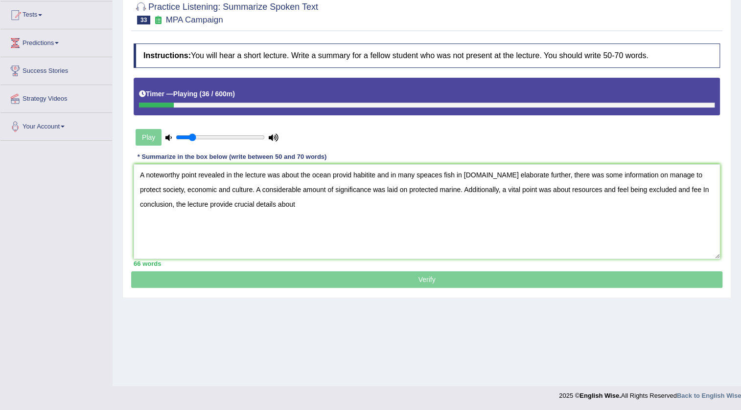
click at [676, 189] on textarea "A noteworthy point revealed in the lecture was about the ocean provid habitite …" at bounding box center [427, 211] width 586 height 95
click at [250, 202] on textarea "A noteworthy point revealed in the lecture was about the ocean provid habitite …" at bounding box center [427, 211] width 586 height 95
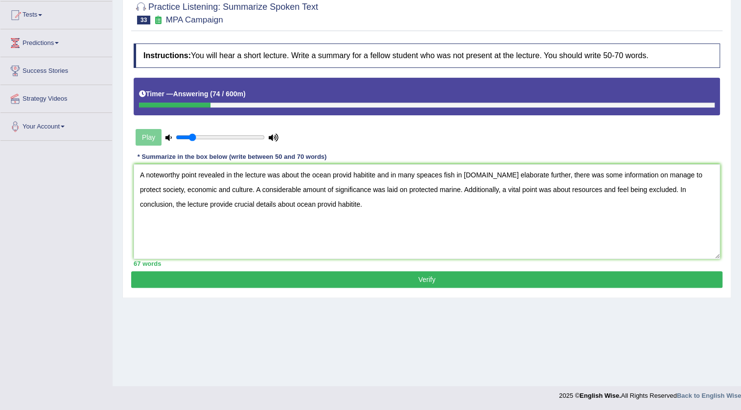
type textarea "A noteworthy point revealed in the lecture was about the ocean provid habitite …"
click at [390, 281] on button "Verify" at bounding box center [426, 279] width 591 height 17
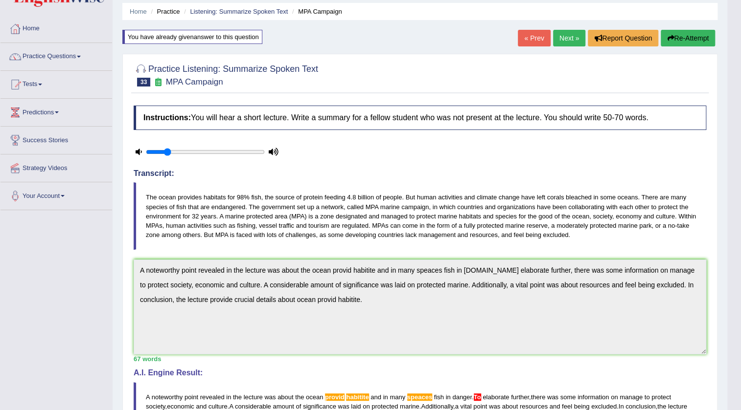
scroll to position [24, 0]
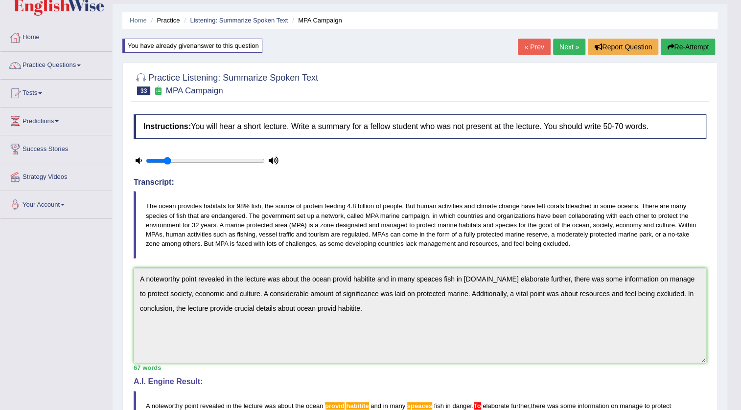
click at [562, 47] on link "Next »" at bounding box center [569, 47] width 32 height 17
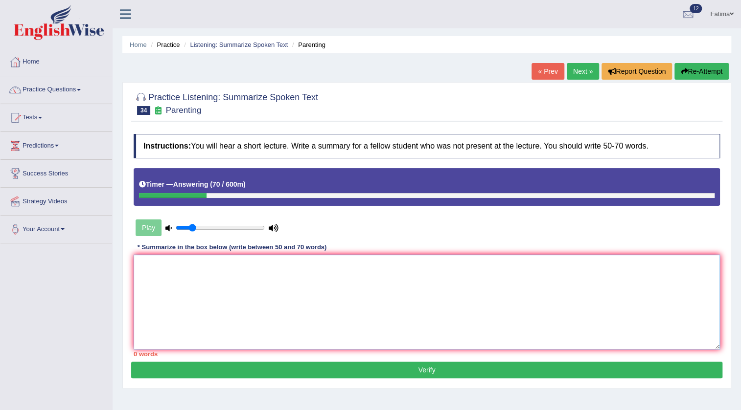
click at [261, 279] on textarea at bounding box center [427, 302] width 586 height 95
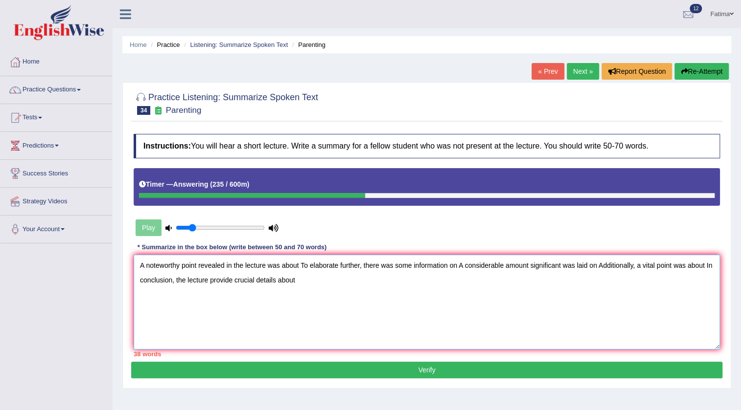
click at [299, 266] on textarea "A noteworthy point revealed in the lecture was about To elaborate further, ther…" at bounding box center [427, 302] width 586 height 95
click at [531, 266] on textarea "A noteworthy point revealed in the lecture was about many basic social [DOMAIN_…" at bounding box center [427, 302] width 586 height 95
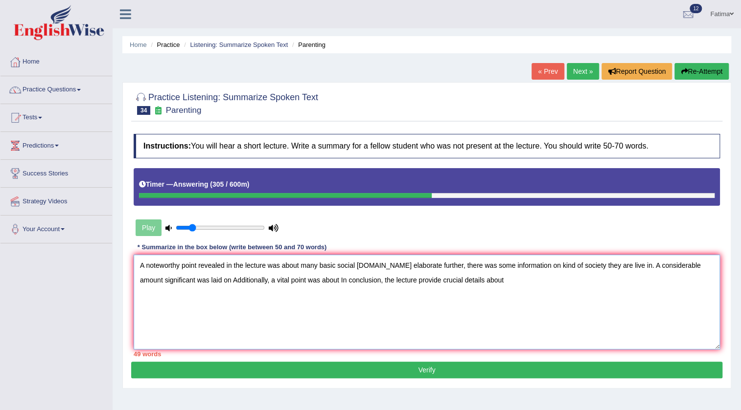
click at [204, 280] on textarea "A noteworthy point revealed in the lecture was about many basic social [DOMAIN_…" at bounding box center [427, 302] width 586 height 95
click at [206, 280] on textarea "A noteworthy point revealed in the lecture was about many basic social [DOMAIN_…" at bounding box center [427, 302] width 586 height 95
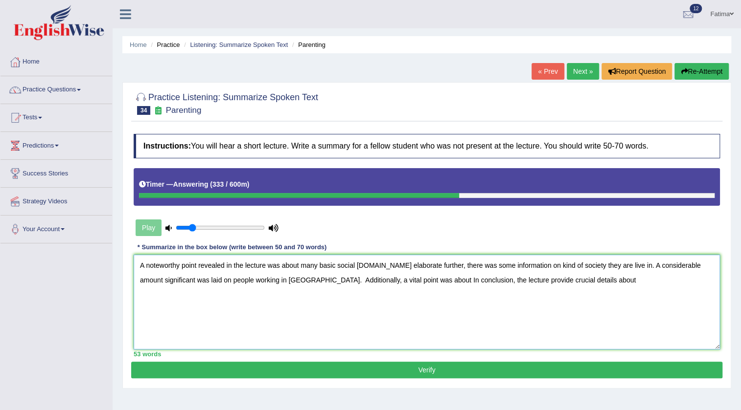
drag, startPoint x: 393, startPoint y: 280, endPoint x: 393, endPoint y: 288, distance: 7.8
click at [393, 280] on textarea "A noteworthy point revealed in the lecture was about many basic social [DOMAIN_…" at bounding box center [427, 302] width 586 height 95
click at [696, 282] on textarea "A noteworthy point revealed in the lecture was about many basic social [DOMAIN_…" at bounding box center [427, 302] width 586 height 95
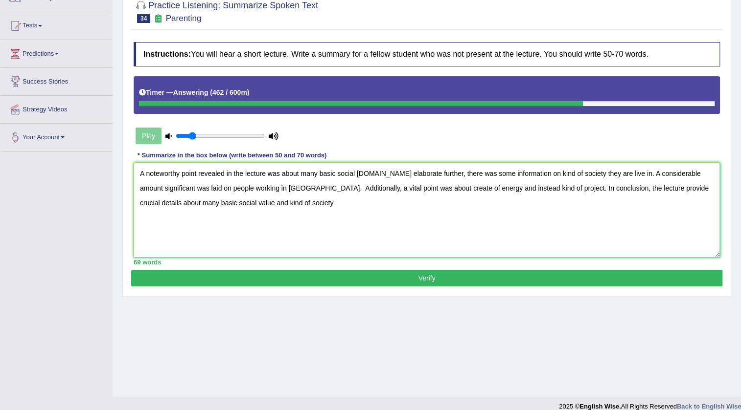
scroll to position [103, 0]
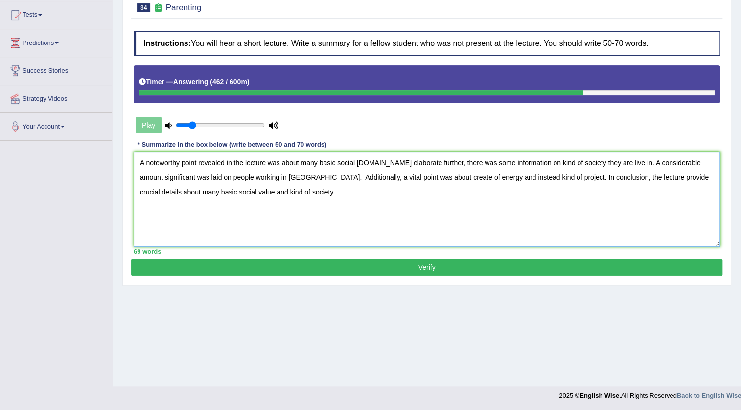
type textarea "A noteworthy point revealed in the lecture was about many basic social [DOMAIN_…"
click at [387, 269] on button "Verify" at bounding box center [426, 267] width 591 height 17
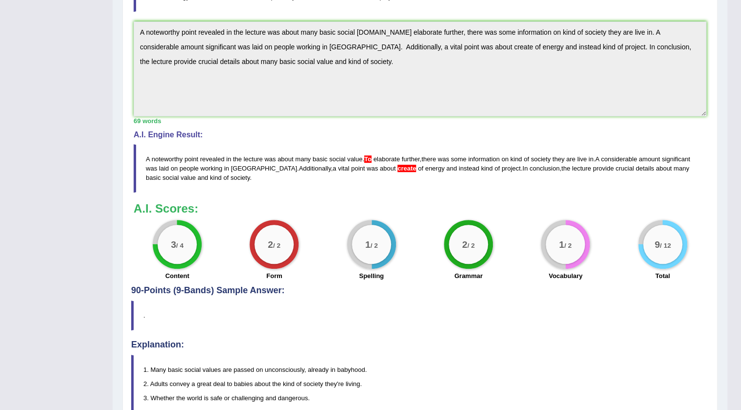
scroll to position [345, 0]
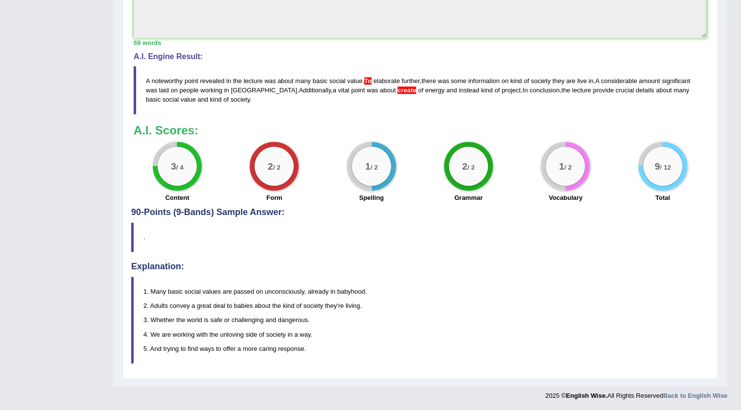
drag, startPoint x: 142, startPoint y: 78, endPoint x: 158, endPoint y: 91, distance: 20.5
click at [158, 91] on blockquote "A noteworthy point revealed in the lecture was about many basic social value . …" at bounding box center [420, 90] width 572 height 48
drag, startPoint x: 155, startPoint y: 82, endPoint x: 288, endPoint y: 136, distance: 143.7
click at [175, 88] on blockquote "A noteworthy point revealed in the lecture was about many basic social value . …" at bounding box center [420, 90] width 572 height 48
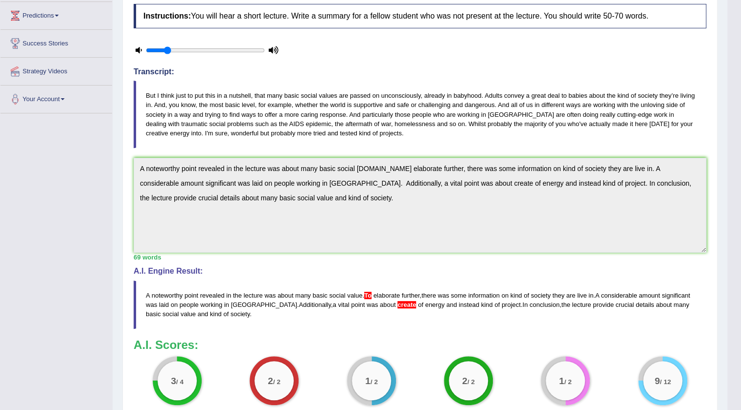
scroll to position [44, 0]
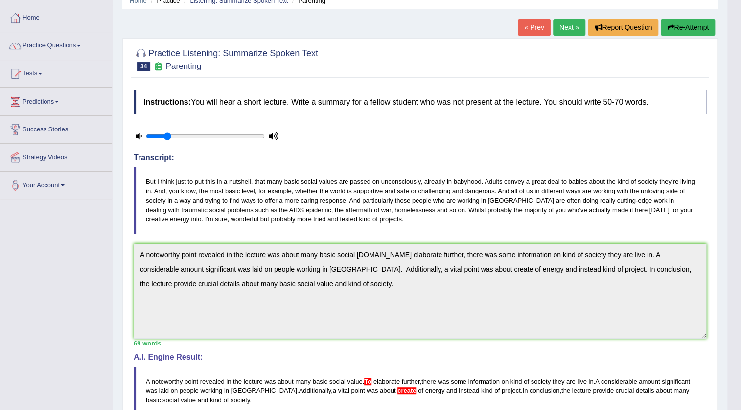
click at [687, 22] on button "Re-Attempt" at bounding box center [687, 27] width 54 height 17
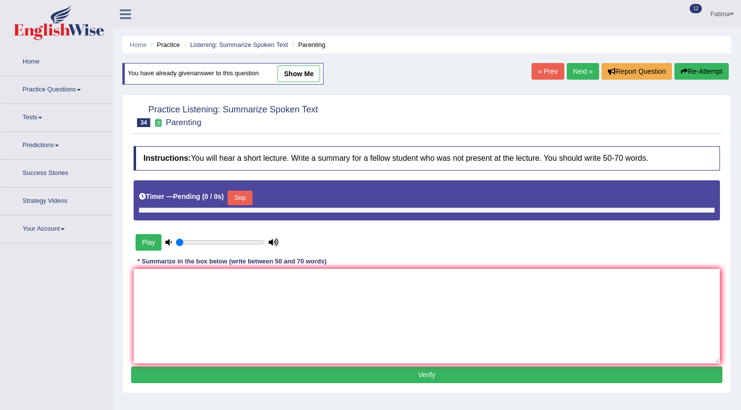
type input "0.2"
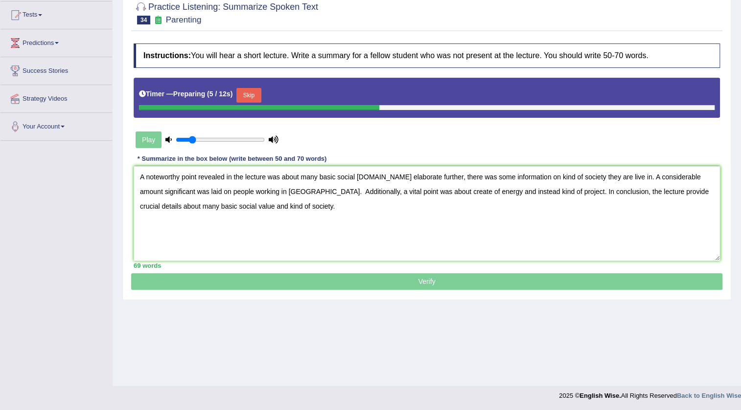
click at [392, 191] on textarea "A noteworthy point revealed in the lecture was about many basic social value.To…" at bounding box center [427, 213] width 586 height 95
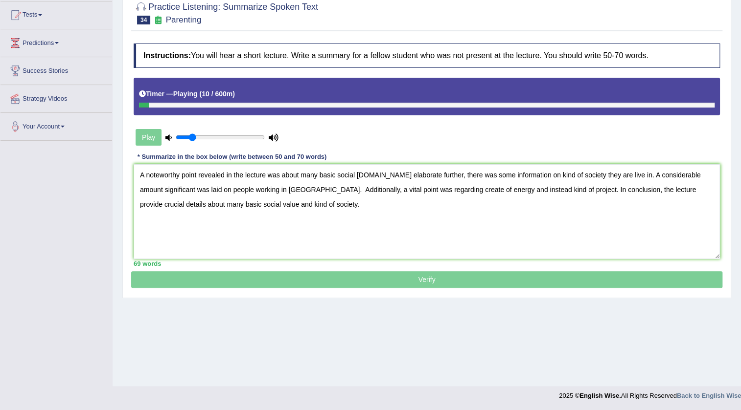
click at [703, 189] on textarea "A noteworthy point revealed in the lecture was about many basic social value.To…" at bounding box center [427, 211] width 586 height 95
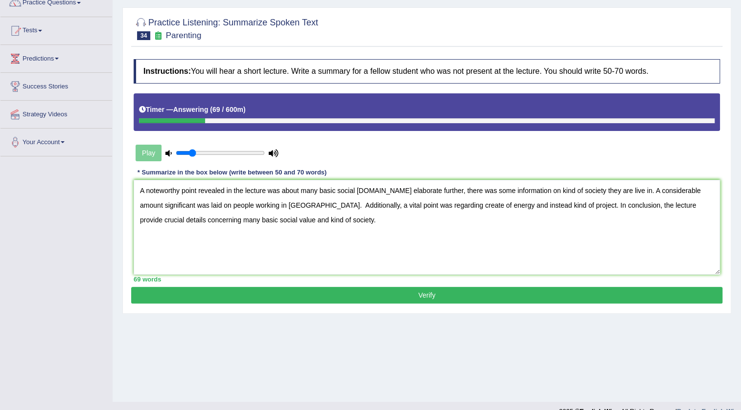
scroll to position [103, 0]
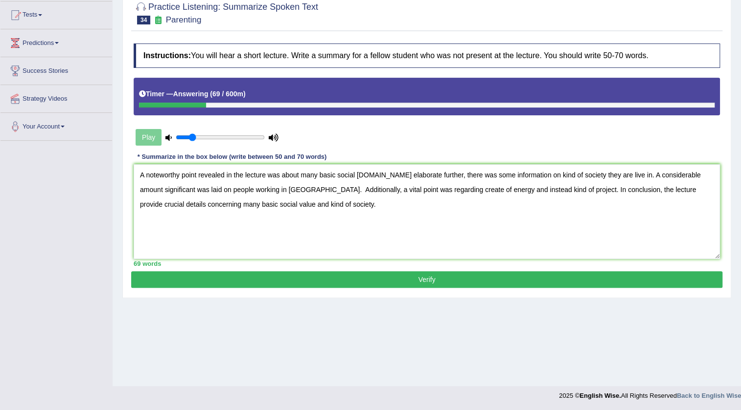
type textarea "A noteworthy point revealed in the lecture was about many basic social value.To…"
click at [380, 280] on button "Verify" at bounding box center [426, 279] width 591 height 17
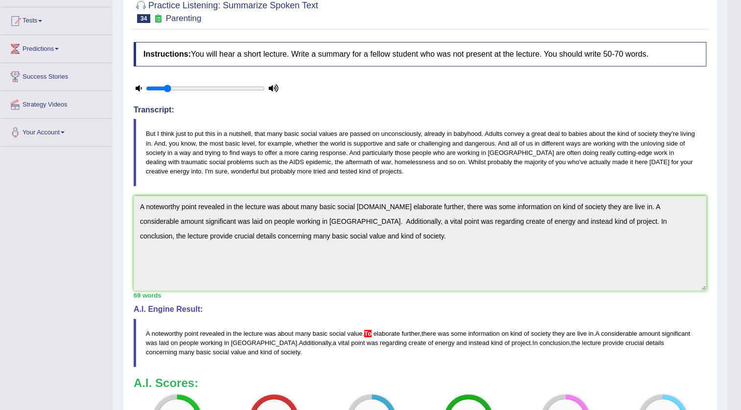
scroll to position [0, 0]
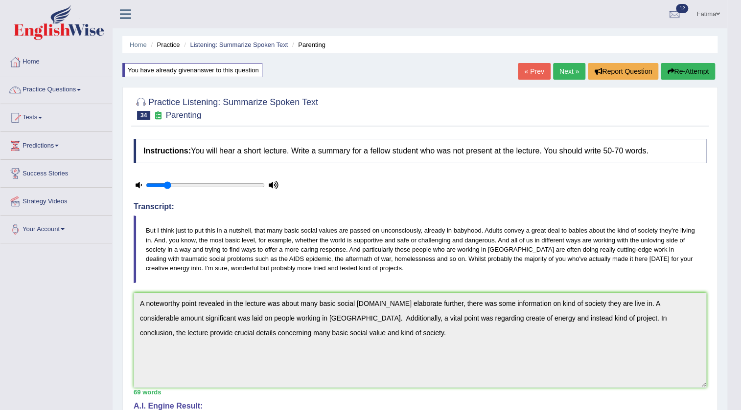
click at [673, 68] on button "Re-Attempt" at bounding box center [687, 71] width 54 height 17
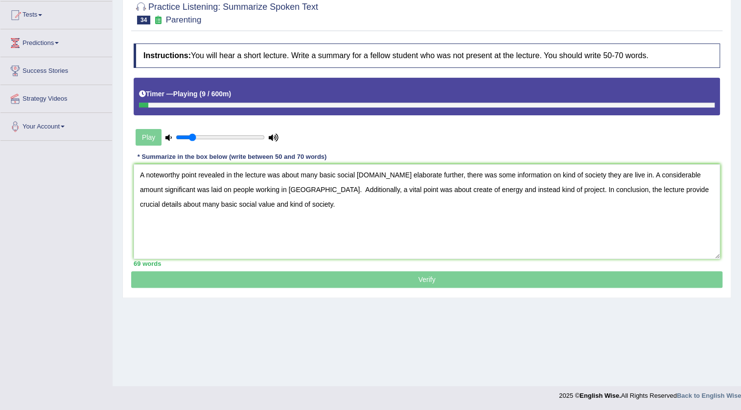
drag, startPoint x: 674, startPoint y: 188, endPoint x: 666, endPoint y: 217, distance: 29.9
click at [672, 196] on textarea "A noteworthy point revealed in the lecture was about many basic social [DOMAIN_…" at bounding box center [427, 211] width 586 height 95
click at [652, 191] on textarea "A noteworthy point revealed in the lecture was about many basic social [DOMAIN_…" at bounding box center [427, 211] width 586 height 95
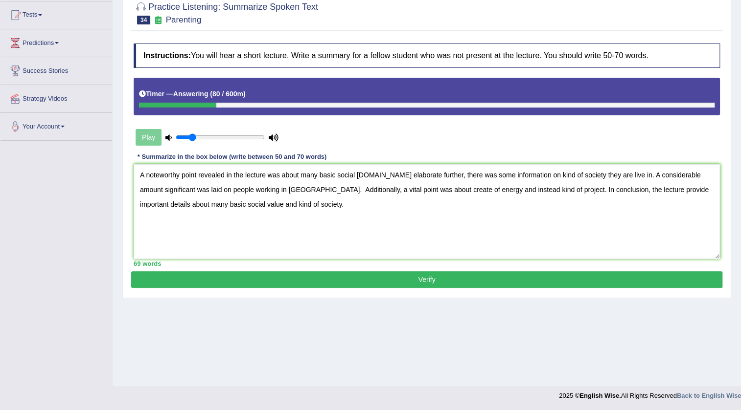
type textarea "A noteworthy point revealed in the lecture was about many basic social value.To…"
click at [489, 284] on button "Verify" at bounding box center [426, 279] width 591 height 17
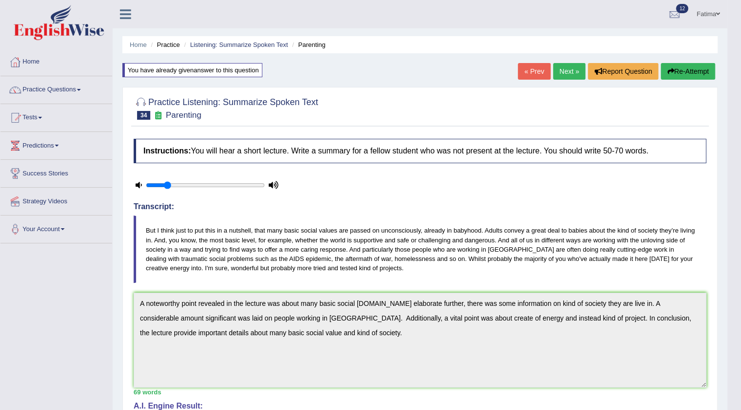
click at [76, 91] on link "Practice Questions" at bounding box center [56, 88] width 112 height 24
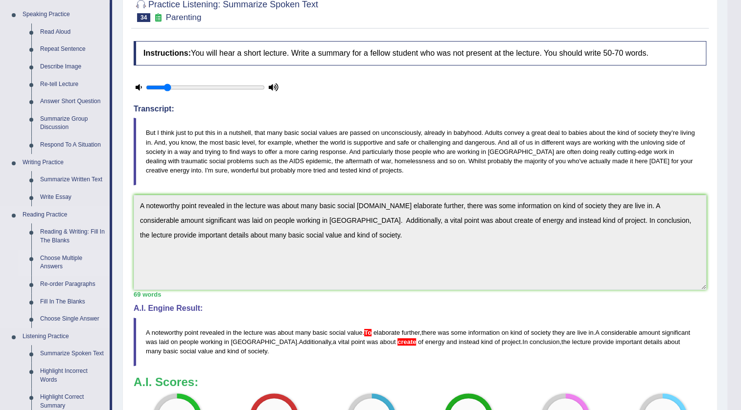
scroll to position [44, 0]
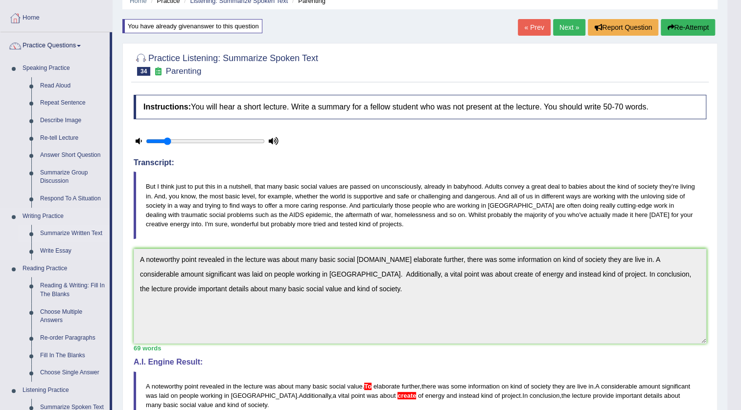
click at [69, 232] on link "Summarize Written Text" at bounding box center [73, 234] width 74 height 18
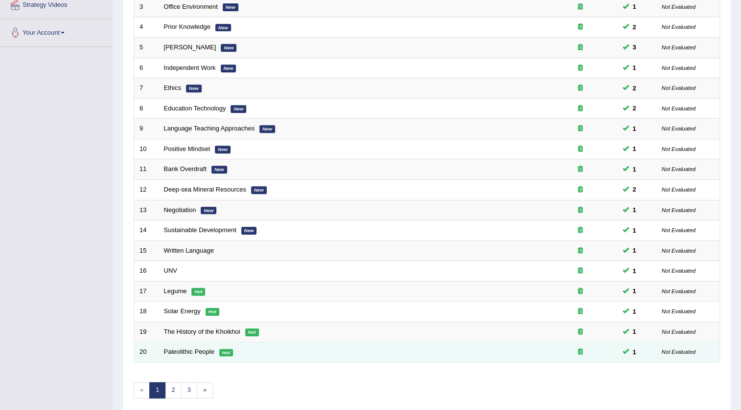
scroll to position [236, 0]
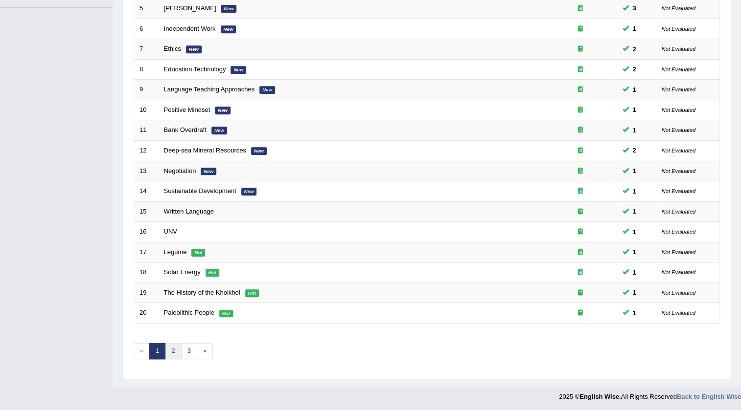
click at [173, 350] on link "2" at bounding box center [173, 351] width 16 height 16
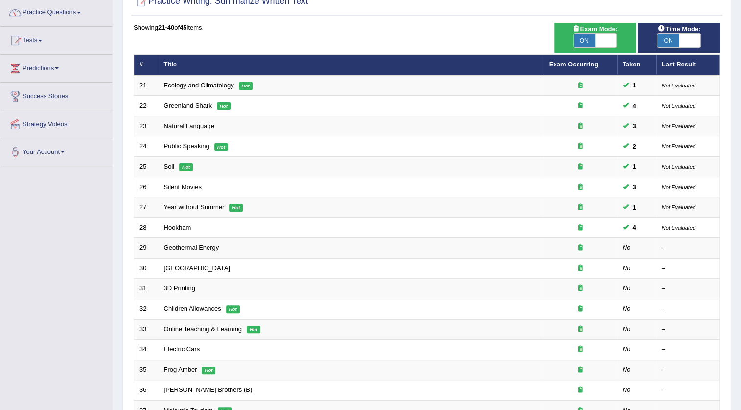
scroll to position [236, 0]
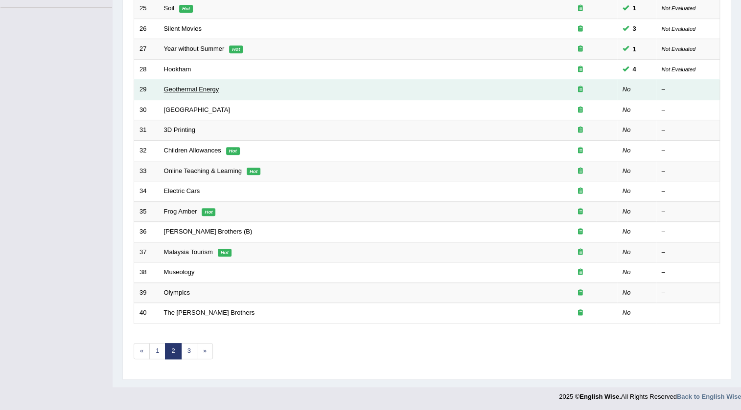
click at [197, 90] on link "Geothermal Energy" at bounding box center [191, 89] width 55 height 7
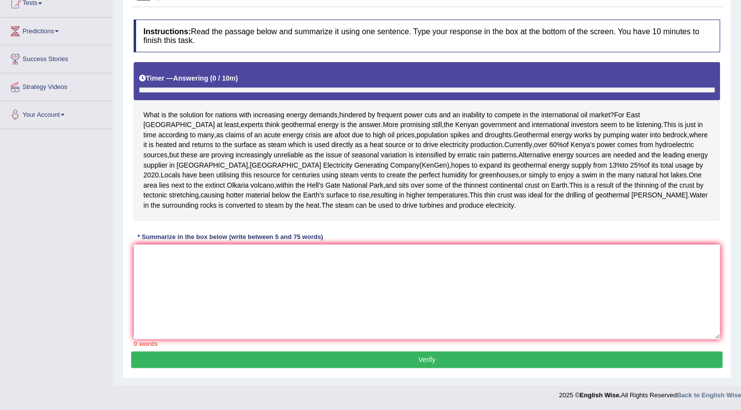
scroll to position [155, 0]
drag, startPoint x: 465, startPoint y: 305, endPoint x: 474, endPoint y: 310, distance: 10.1
click at [467, 305] on textarea at bounding box center [427, 292] width 586 height 95
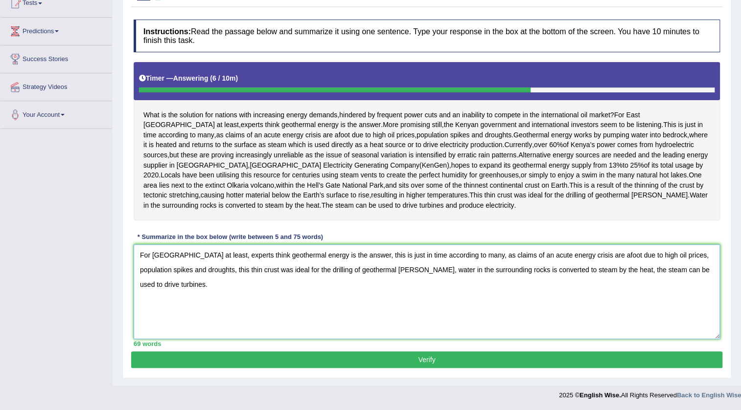
type textarea "For East Africa at least, experts think geothermal energy is the answer, this i…"
click at [374, 356] on button "Verify" at bounding box center [426, 360] width 591 height 17
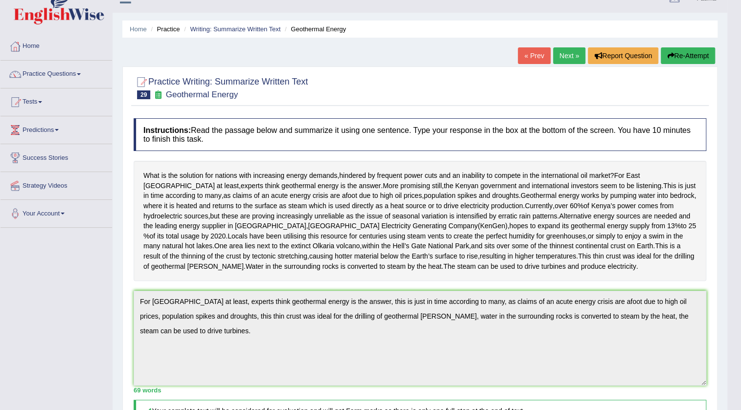
scroll to position [0, 0]
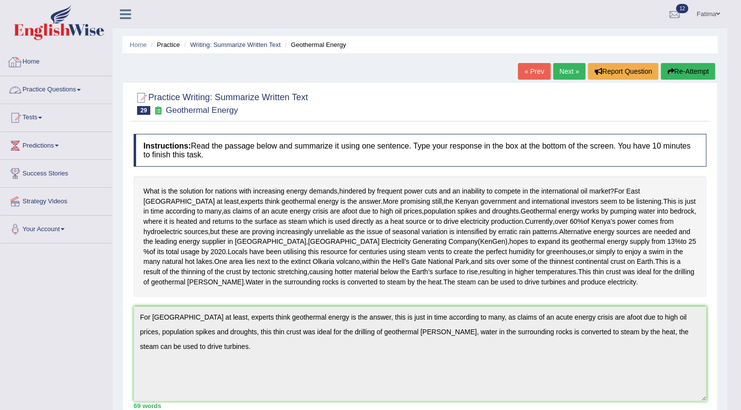
click at [69, 99] on link "Practice Questions" at bounding box center [56, 88] width 112 height 24
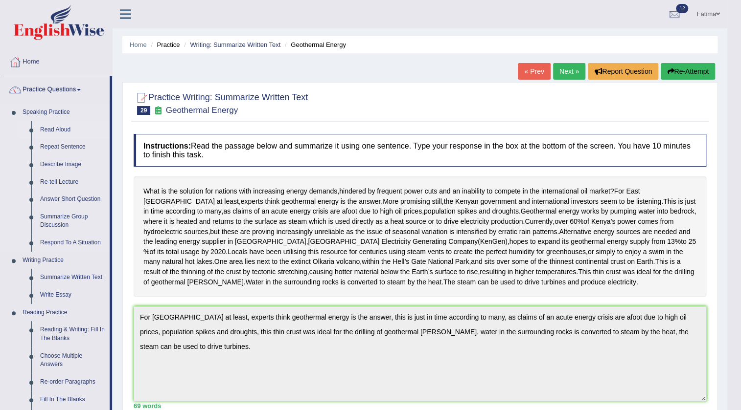
click at [70, 130] on link "Read Aloud" at bounding box center [73, 130] width 74 height 18
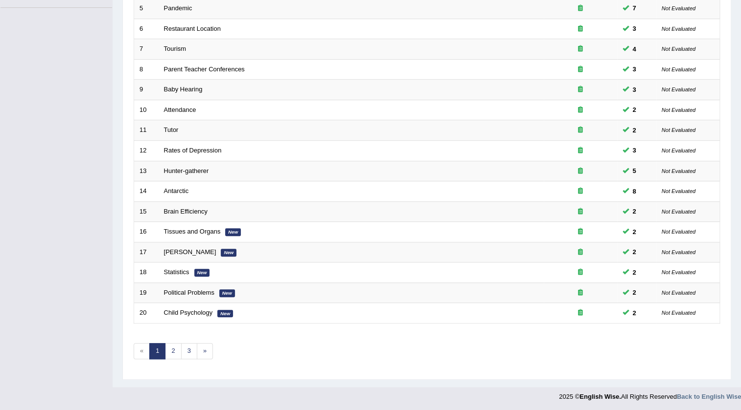
click at [188, 359] on div "Showing 1-20 of 60 items. # Title Exam Occurring Taken Last Result 1 Meditation…" at bounding box center [427, 118] width 586 height 507
click at [189, 356] on link "3" at bounding box center [189, 351] width 16 height 16
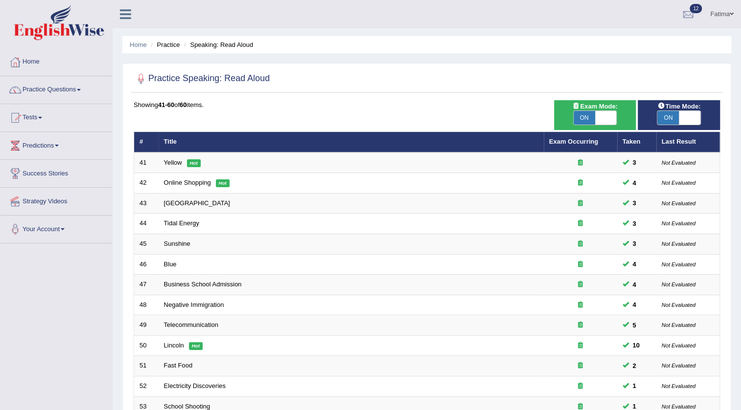
click at [587, 112] on span "ON" at bounding box center [584, 118] width 22 height 14
checkbox input "false"
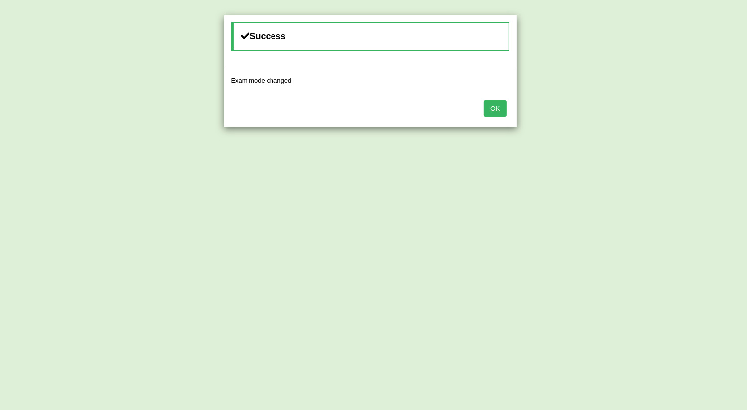
click at [491, 107] on button "OK" at bounding box center [495, 108] width 22 height 17
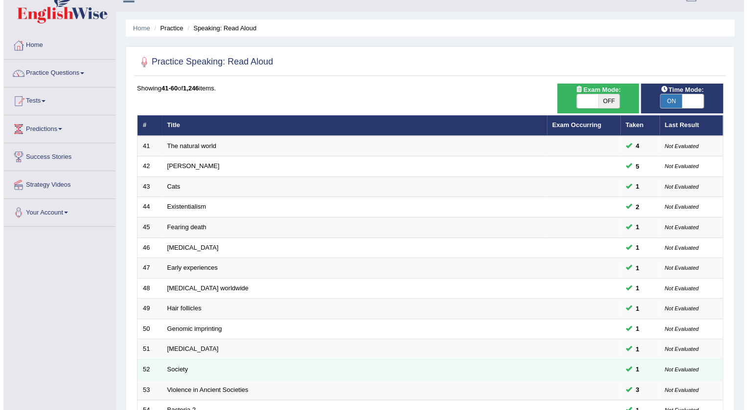
scroll to position [14, 0]
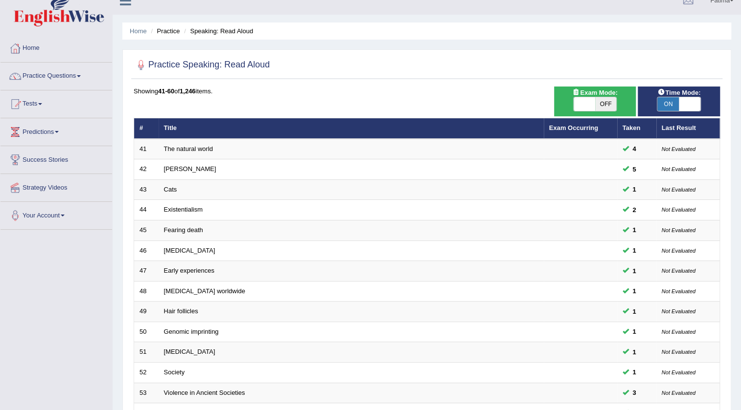
click at [600, 106] on span "OFF" at bounding box center [606, 104] width 22 height 14
checkbox input "true"
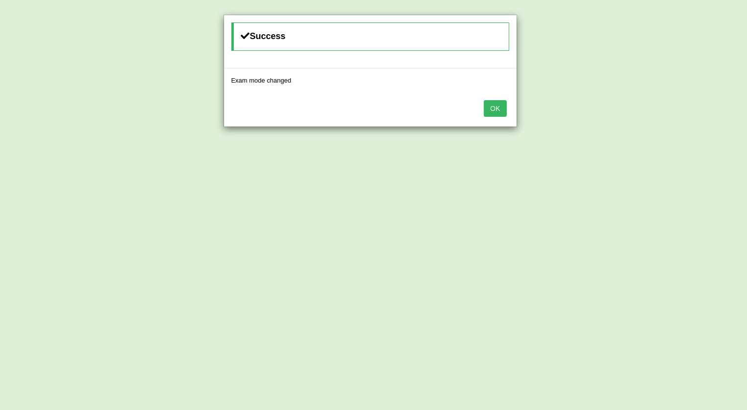
click at [500, 110] on button "OK" at bounding box center [495, 108] width 22 height 17
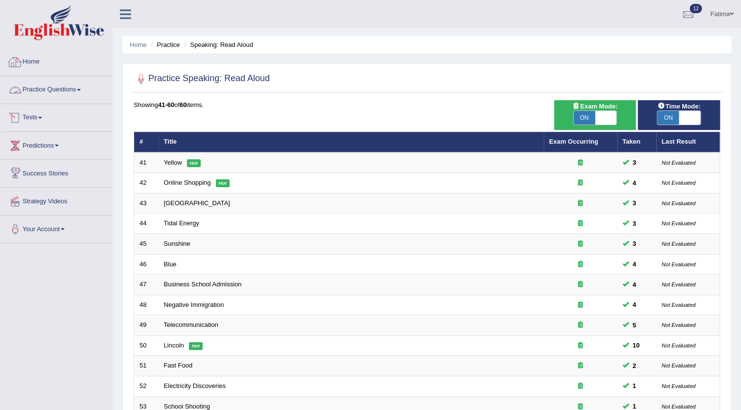
click at [64, 83] on link "Practice Questions" at bounding box center [56, 88] width 112 height 24
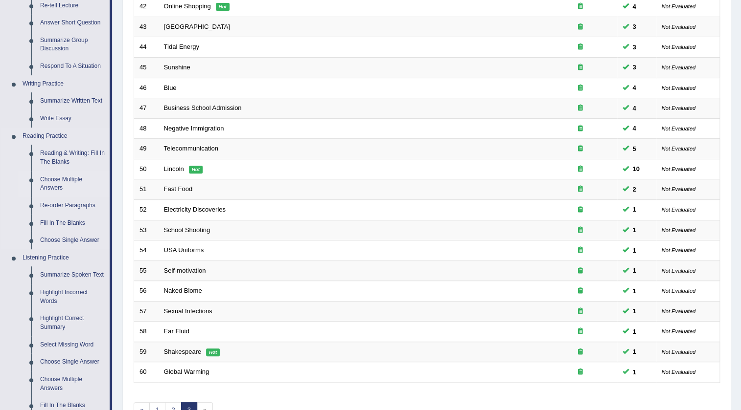
scroll to position [178, 0]
click at [72, 100] on link "Summarize Written Text" at bounding box center [73, 100] width 74 height 18
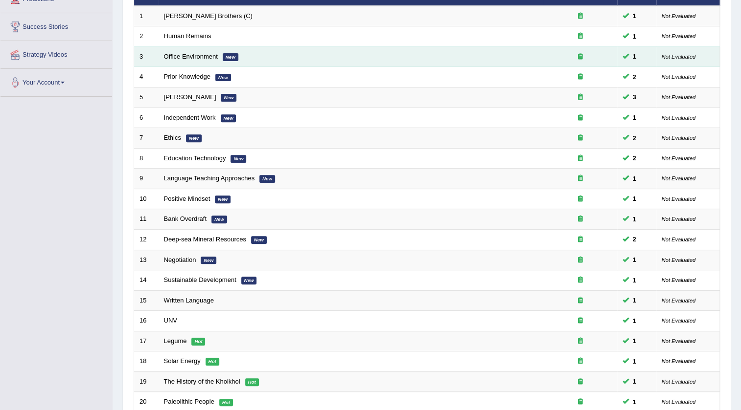
click at [198, 47] on td "Office Environment New" at bounding box center [350, 56] width 385 height 21
click at [197, 51] on td "Office Environment New" at bounding box center [350, 56] width 385 height 21
click at [204, 58] on link "Office Environment" at bounding box center [191, 56] width 54 height 7
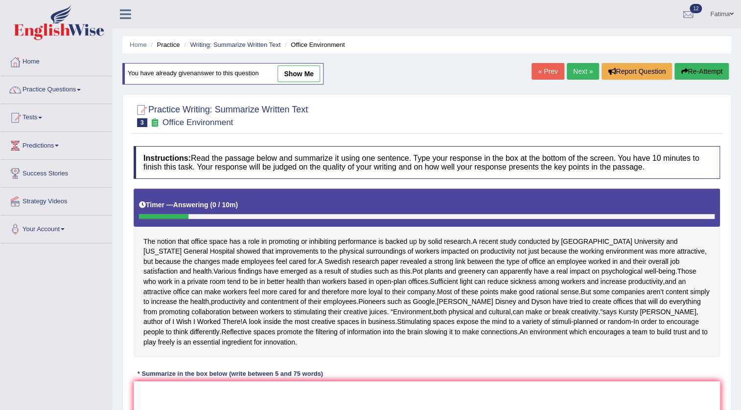
click at [713, 14] on link "Fatima" at bounding box center [721, 12] width 38 height 25
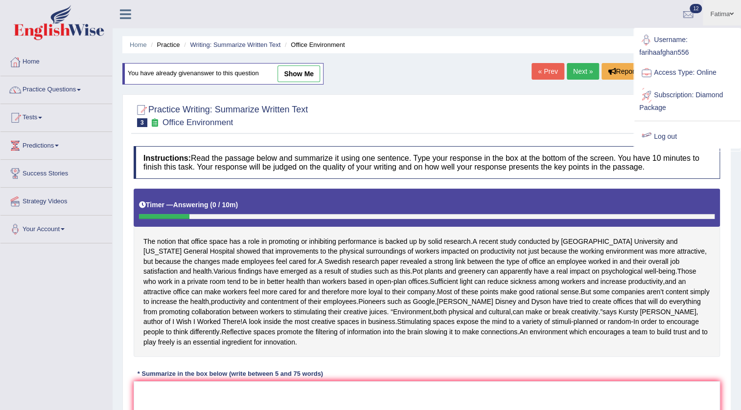
click at [664, 134] on link "Log out" at bounding box center [687, 137] width 106 height 22
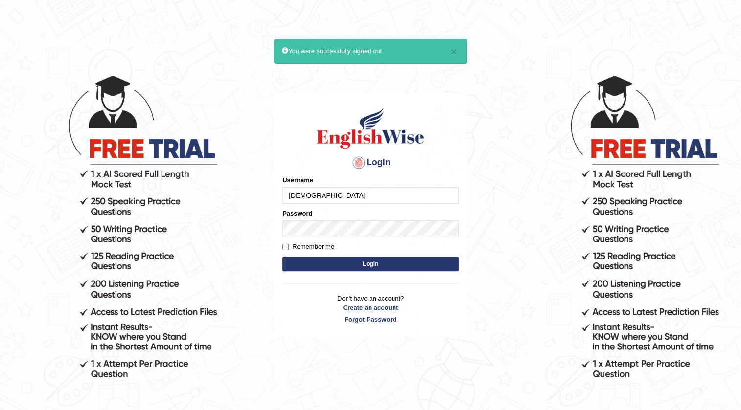
type input "[DEMOGRAPHIC_DATA]"
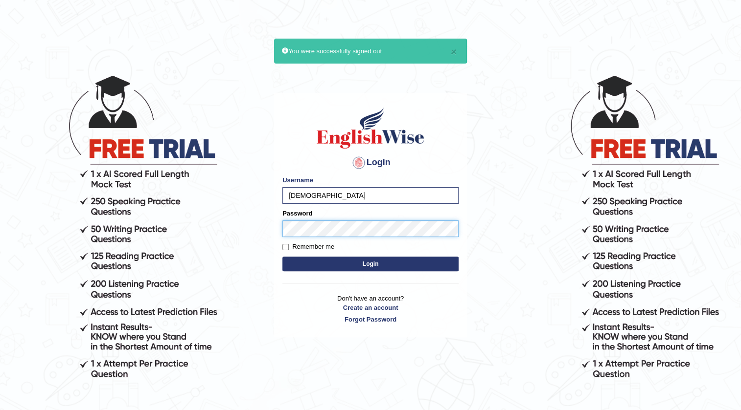
click at [282, 257] on button "Login" at bounding box center [370, 264] width 176 height 15
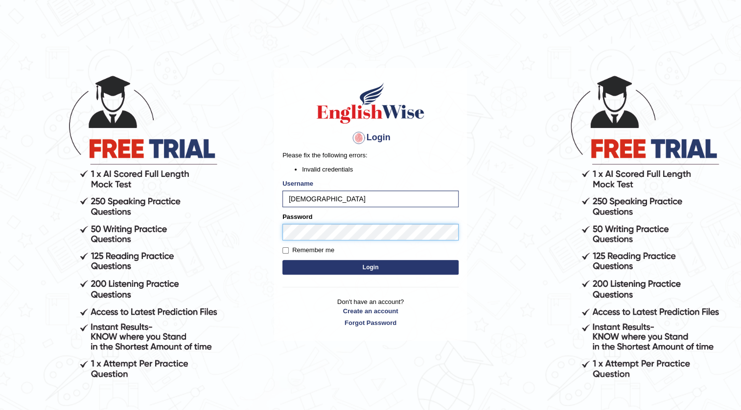
click at [282, 260] on button "Login" at bounding box center [370, 267] width 176 height 15
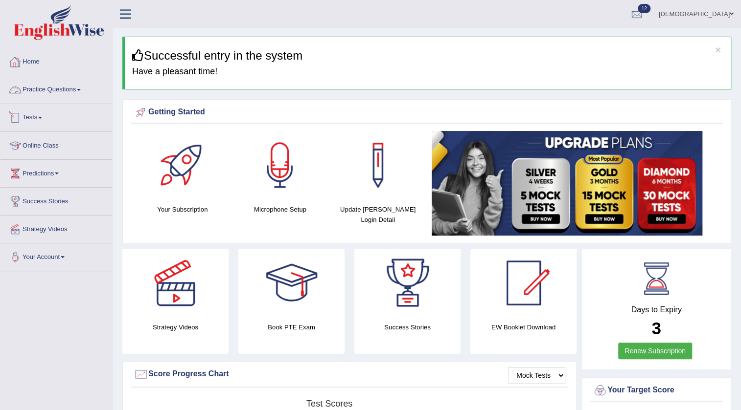
click at [38, 116] on link "Tests" at bounding box center [56, 116] width 112 height 24
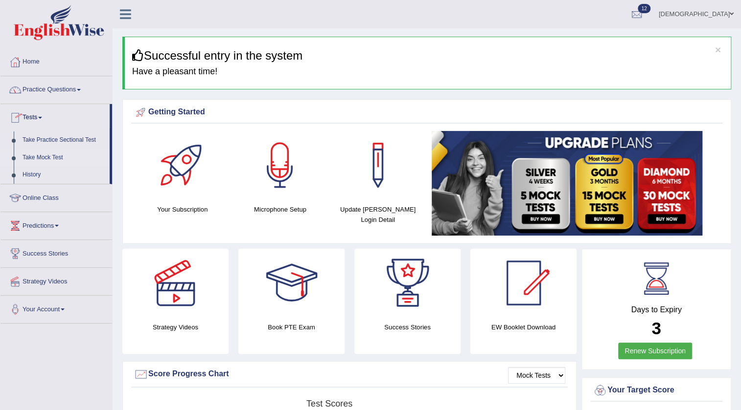
click at [36, 152] on link "Take Mock Test" at bounding box center [63, 158] width 91 height 18
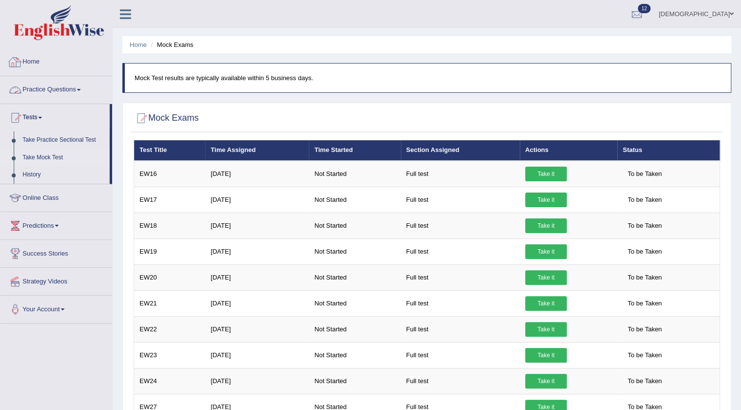
click at [48, 84] on link "Practice Questions" at bounding box center [56, 88] width 112 height 24
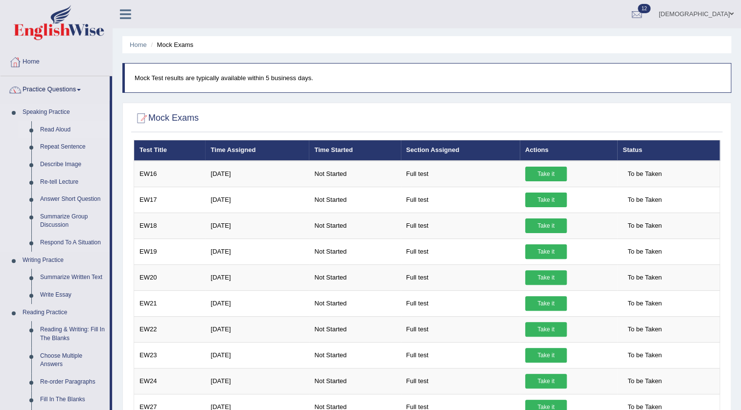
click at [60, 124] on link "Read Aloud" at bounding box center [73, 130] width 74 height 18
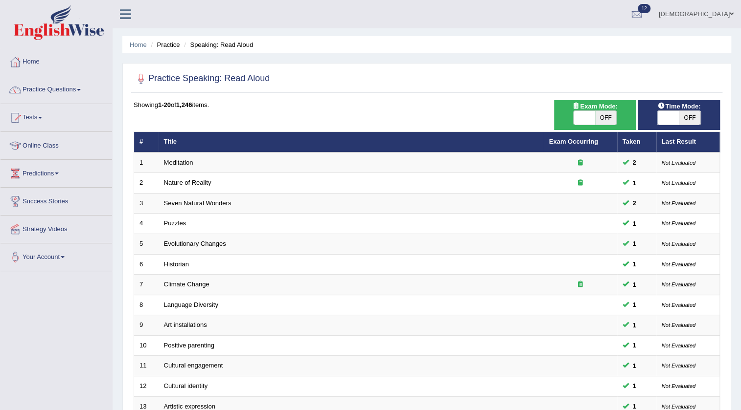
click at [674, 113] on span at bounding box center [668, 118] width 22 height 14
checkbox input "true"
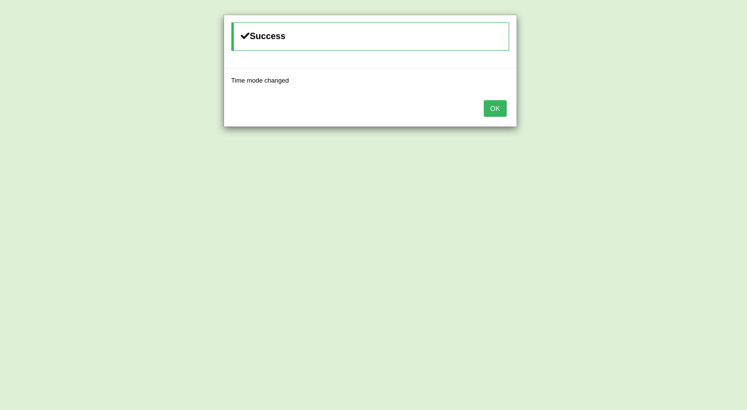
click at [502, 108] on button "OK" at bounding box center [495, 108] width 22 height 17
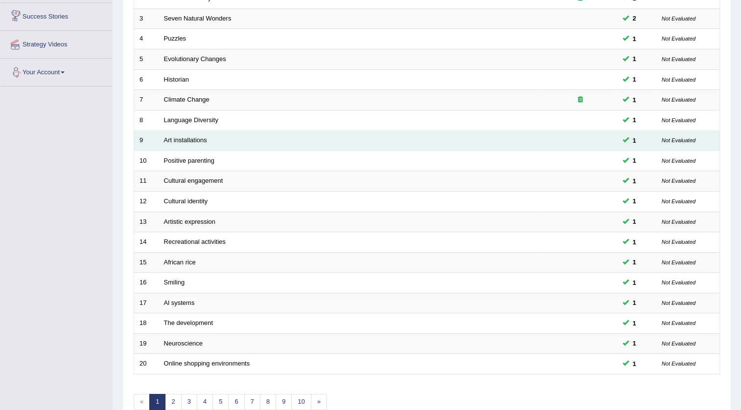
scroll to position [236, 0]
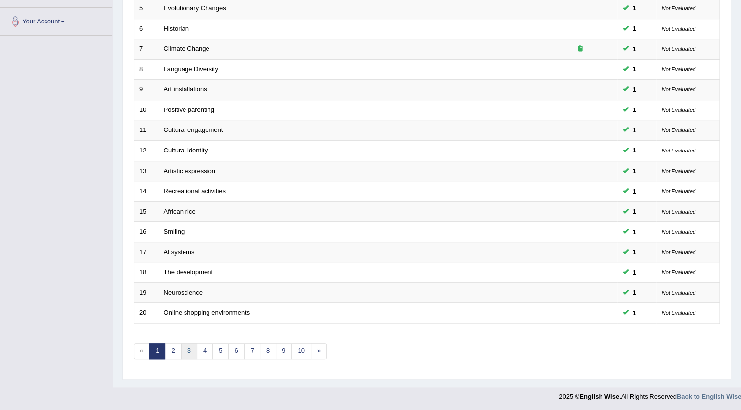
click at [193, 348] on link "3" at bounding box center [189, 351] width 16 height 16
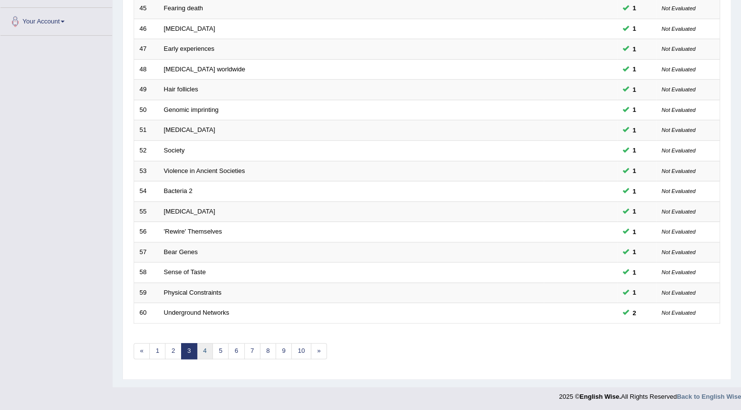
click at [205, 348] on link "4" at bounding box center [205, 351] width 16 height 16
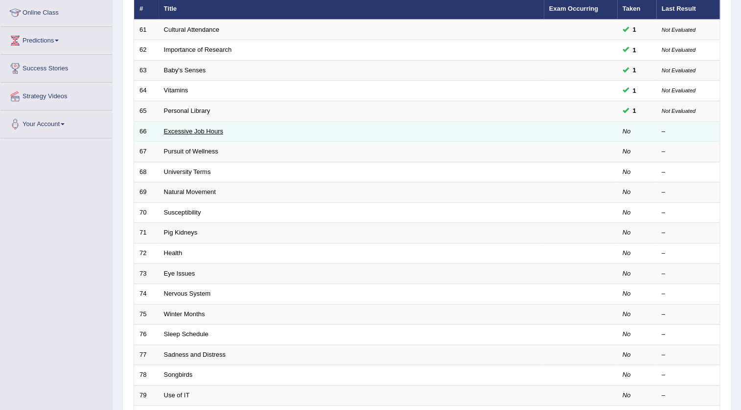
click at [200, 128] on link "Excessive Job Hours" at bounding box center [193, 131] width 59 height 7
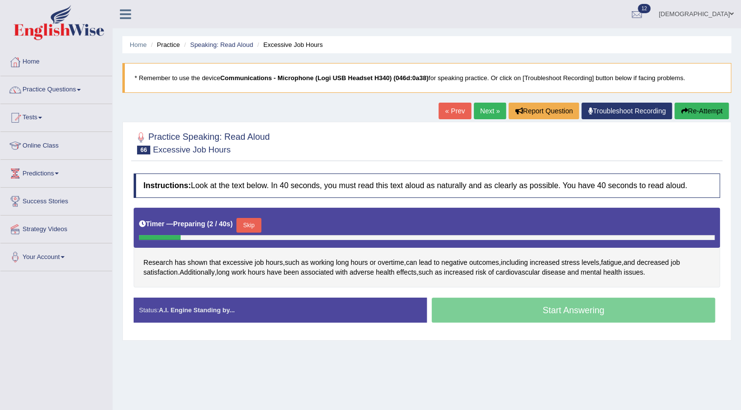
click at [251, 219] on button "Skip" at bounding box center [248, 225] width 24 height 15
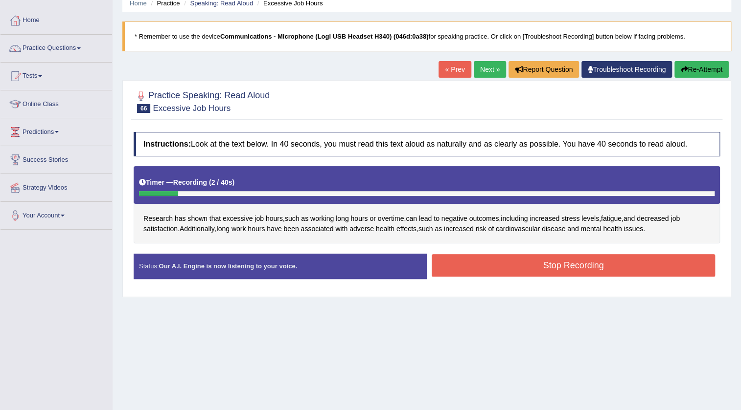
scroll to position [89, 0]
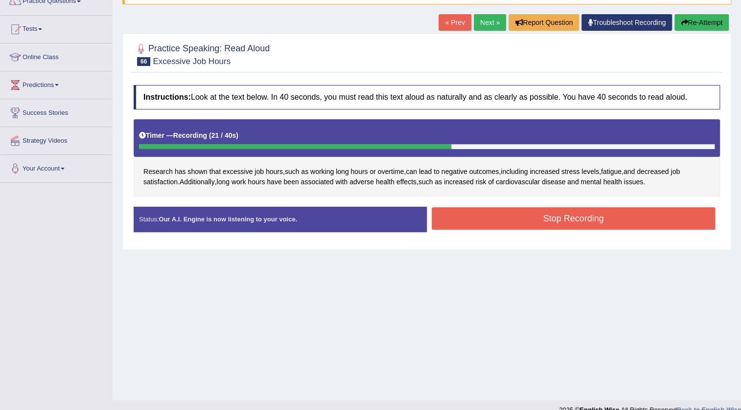
click at [476, 214] on button "Stop Recording" at bounding box center [572, 218] width 283 height 22
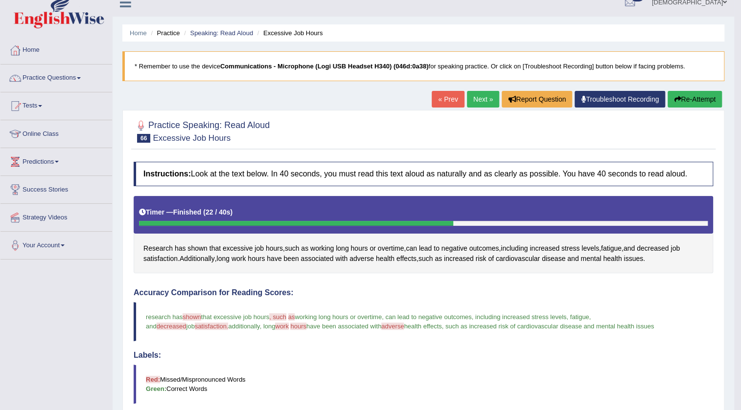
scroll to position [0, 0]
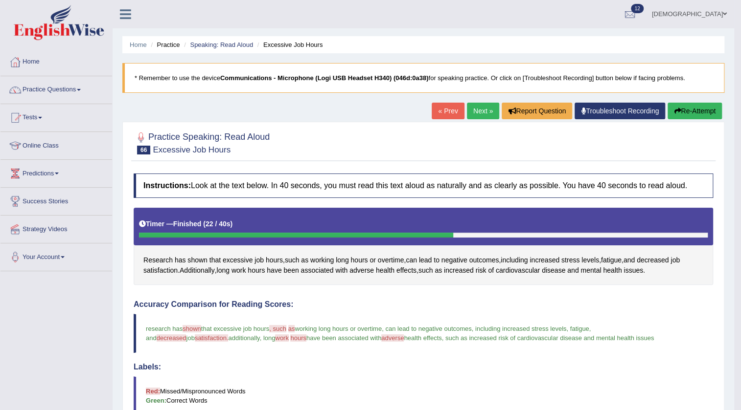
click at [477, 112] on link "Next »" at bounding box center [483, 111] width 32 height 17
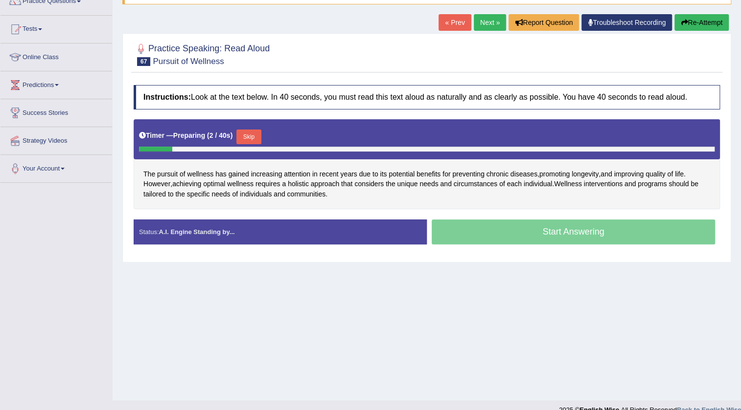
click at [259, 137] on button "Skip" at bounding box center [248, 137] width 24 height 15
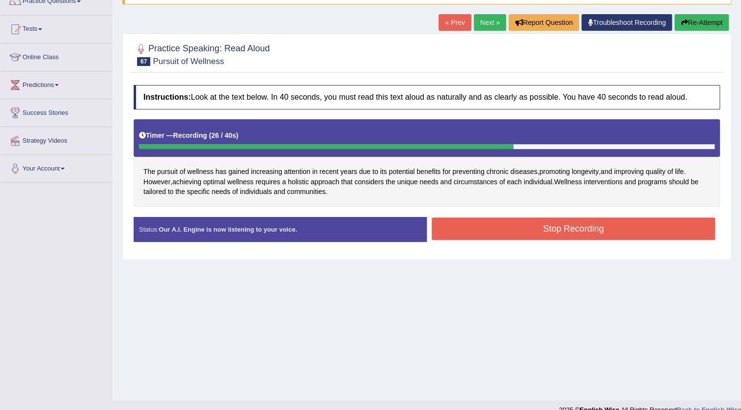
click at [454, 225] on button "Stop Recording" at bounding box center [572, 229] width 283 height 22
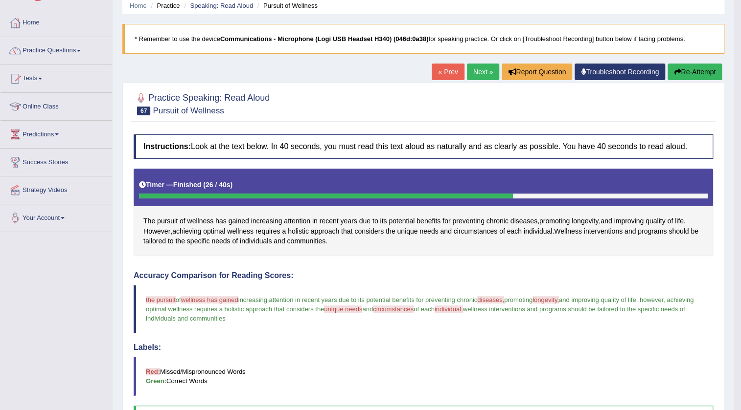
scroll to position [10, 0]
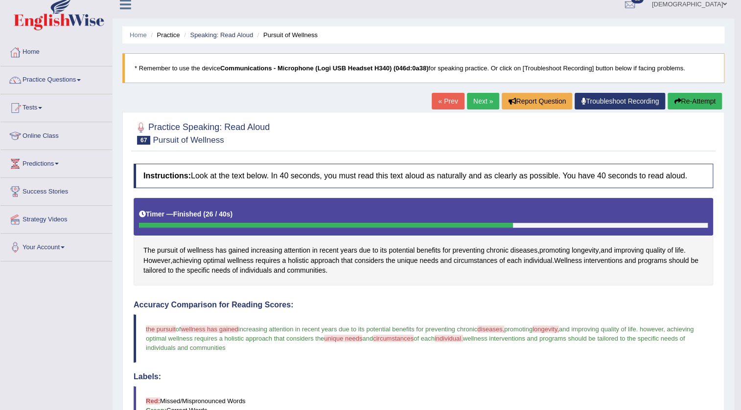
click at [479, 99] on link "Next »" at bounding box center [483, 101] width 32 height 17
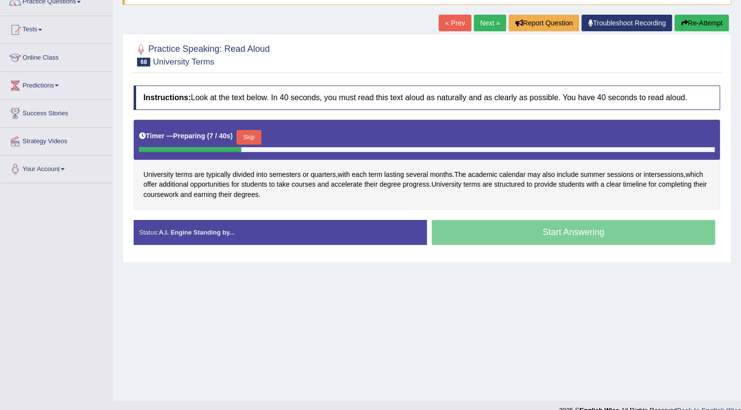
scroll to position [89, 0]
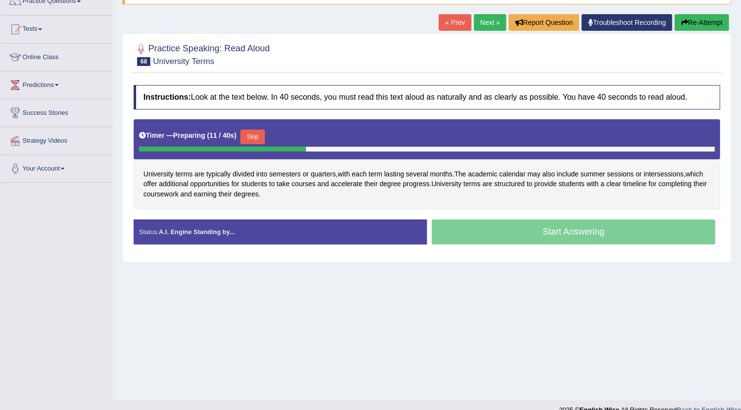
click at [257, 140] on button "Skip" at bounding box center [252, 137] width 24 height 15
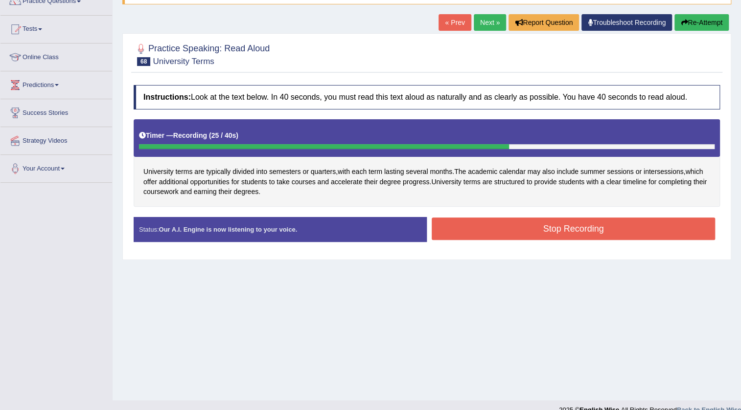
click at [463, 228] on button "Stop Recording" at bounding box center [572, 229] width 283 height 22
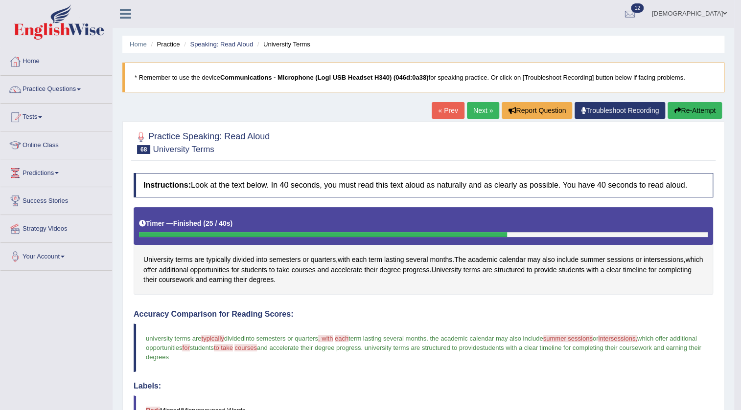
scroll to position [0, 0]
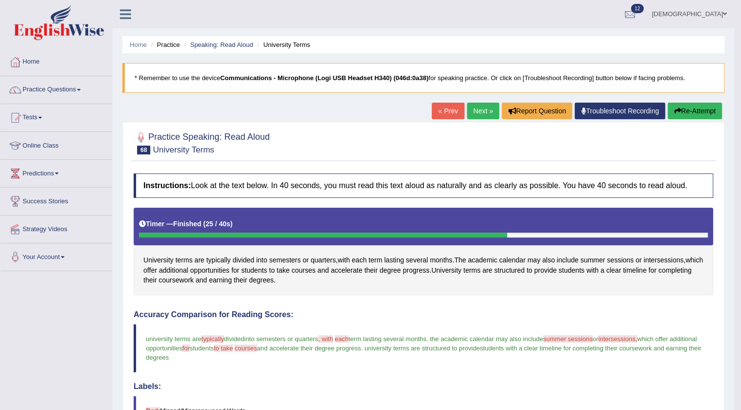
click at [477, 112] on link "Next »" at bounding box center [483, 111] width 32 height 17
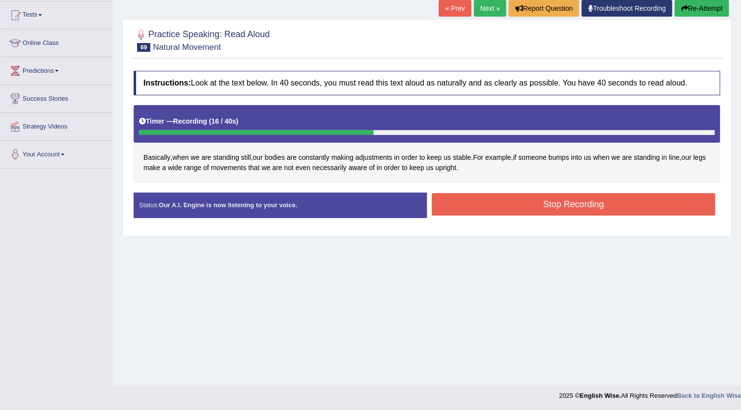
click at [450, 196] on button "Stop Recording" at bounding box center [572, 204] width 283 height 22
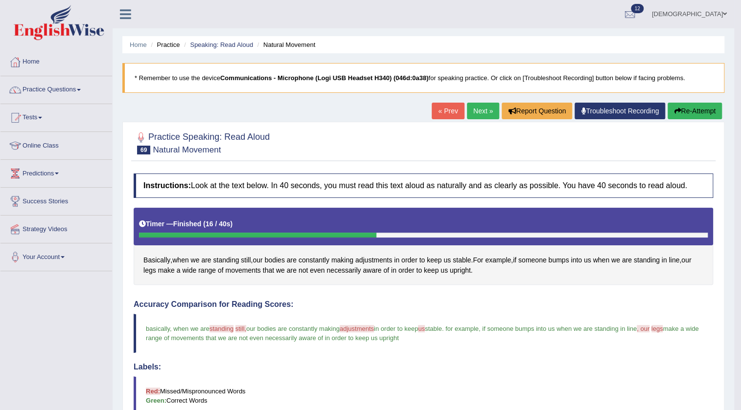
click at [480, 108] on link "Next »" at bounding box center [483, 111] width 32 height 17
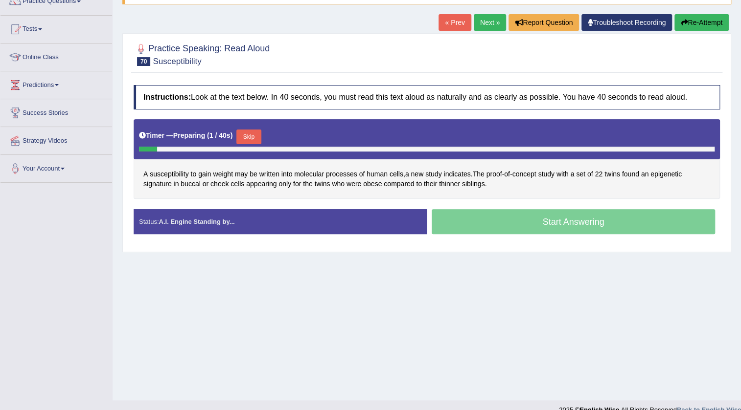
scroll to position [89, 0]
click at [257, 135] on button "Skip" at bounding box center [248, 137] width 24 height 15
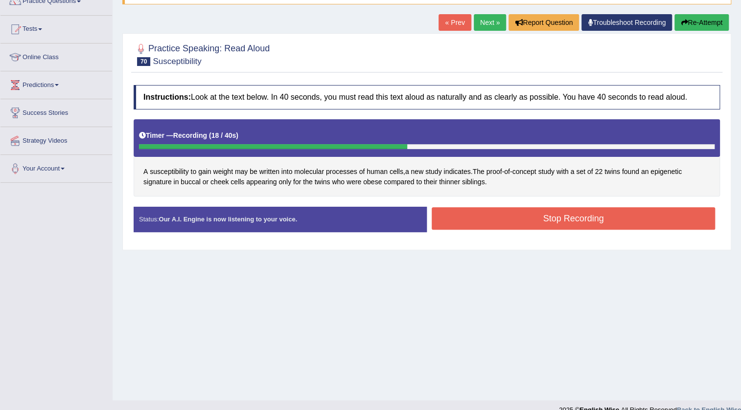
click at [482, 213] on button "Stop Recording" at bounding box center [572, 218] width 283 height 22
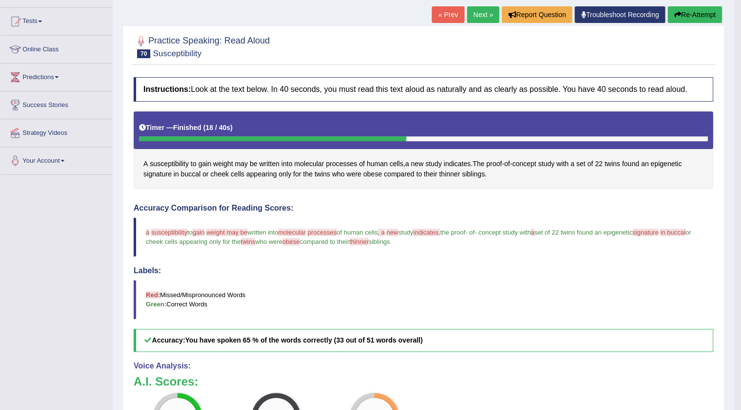
scroll to position [80, 0]
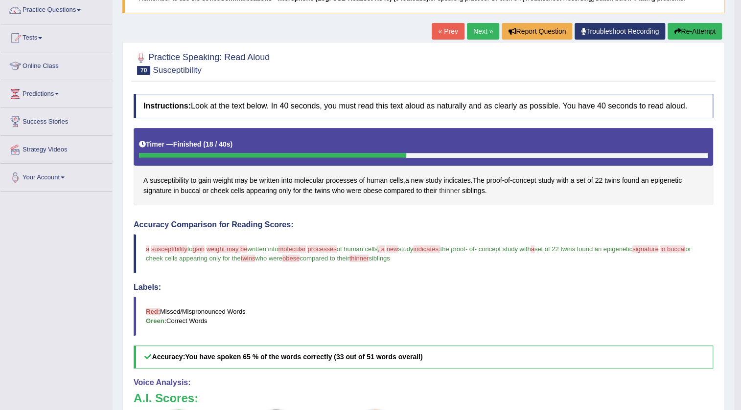
click at [443, 187] on span "thinner" at bounding box center [449, 191] width 21 height 10
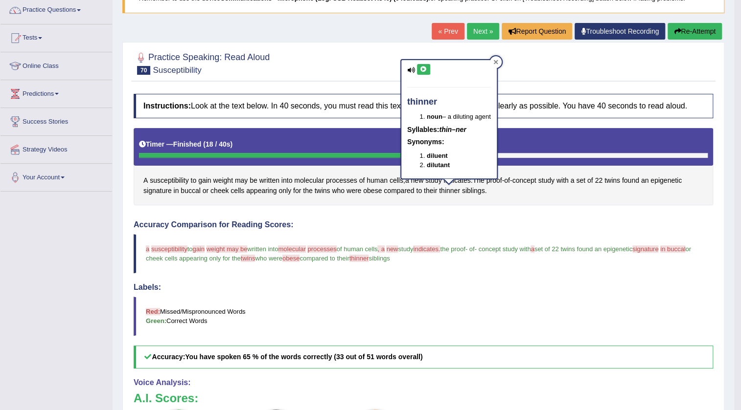
click at [495, 64] on icon at bounding box center [495, 62] width 5 height 5
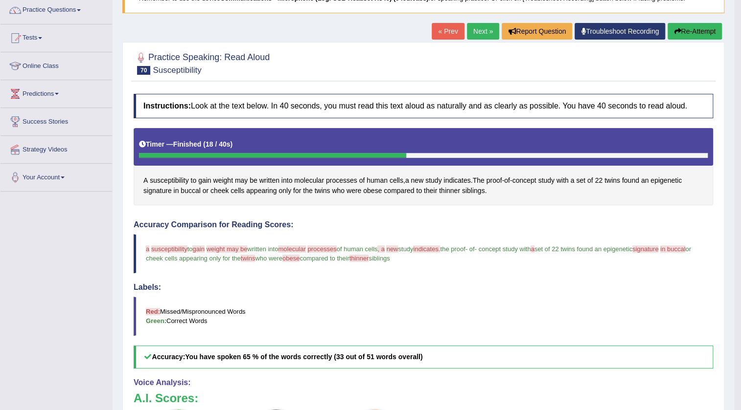
click at [172, 246] on span "susceptibility" at bounding box center [169, 249] width 36 height 7
click at [169, 249] on span "susceptibility" at bounding box center [169, 249] width 36 height 7
click at [161, 247] on span "susceptibility" at bounding box center [169, 249] width 36 height 7
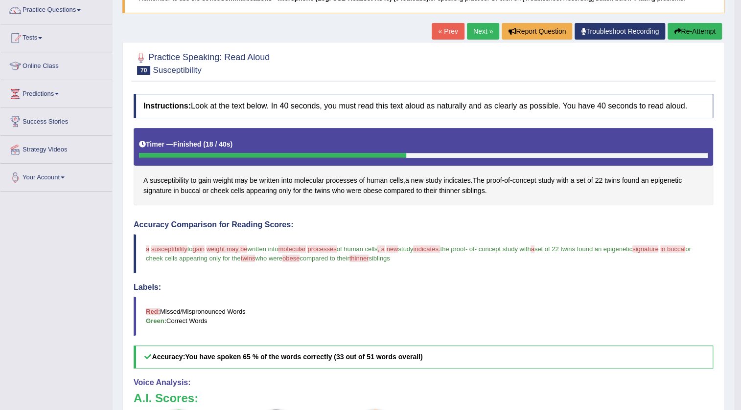
click at [161, 247] on span "susceptibility" at bounding box center [169, 249] width 36 height 7
click at [171, 180] on span "susceptibility" at bounding box center [169, 181] width 39 height 10
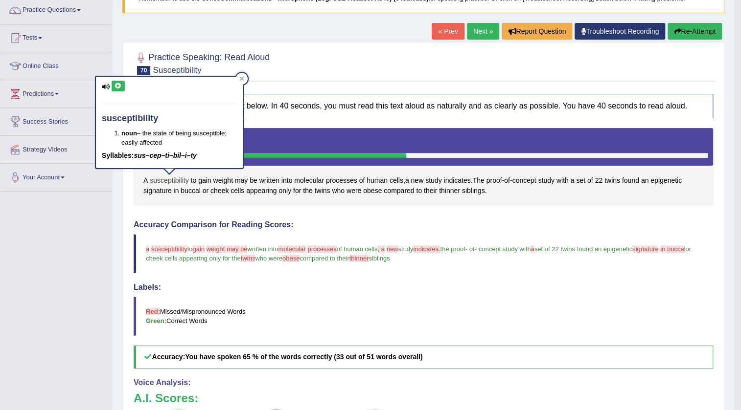
click at [171, 180] on span "susceptibility" at bounding box center [169, 181] width 39 height 10
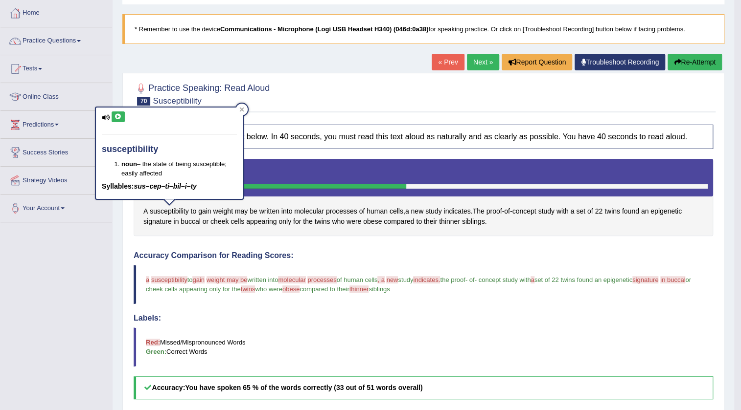
scroll to position [35, 0]
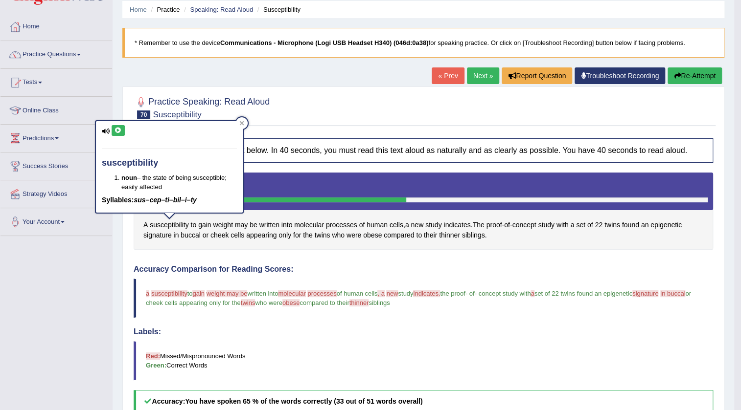
click at [472, 72] on link "Next »" at bounding box center [483, 75] width 32 height 17
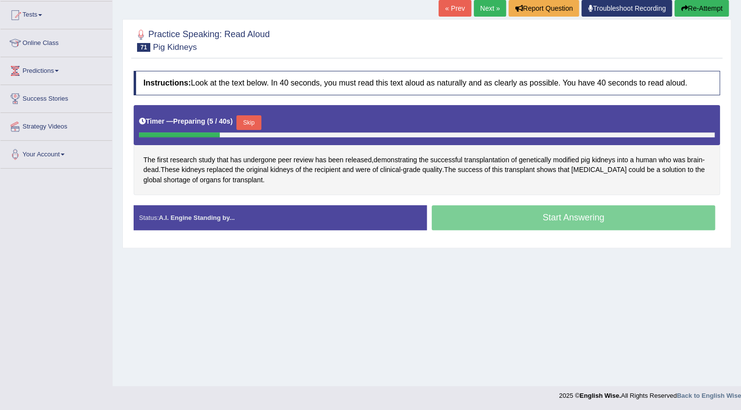
click at [250, 117] on button "Skip" at bounding box center [248, 122] width 24 height 15
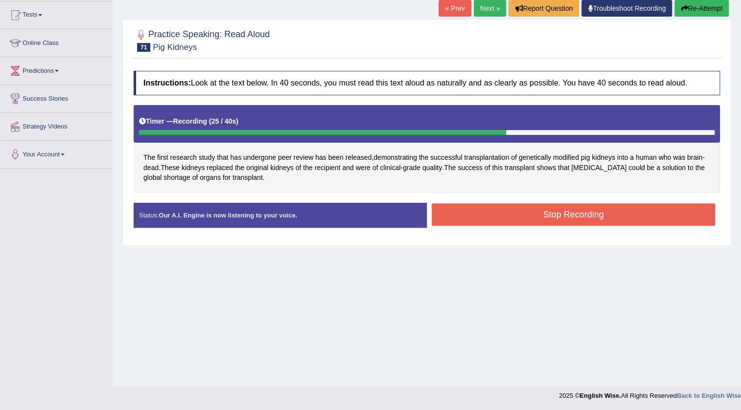
click at [464, 211] on button "Stop Recording" at bounding box center [572, 214] width 283 height 22
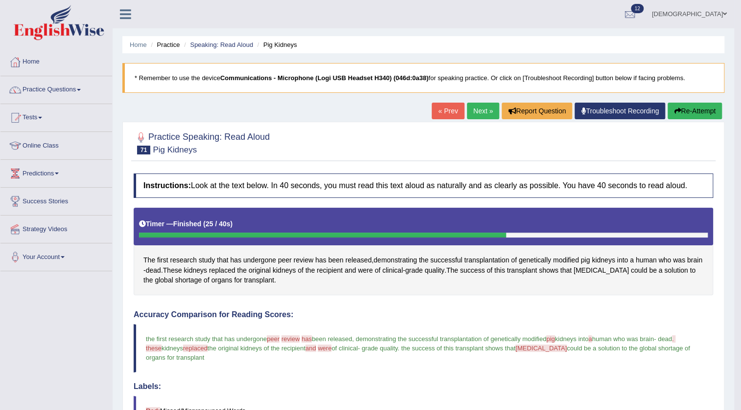
click at [477, 112] on link "Next »" at bounding box center [483, 111] width 32 height 17
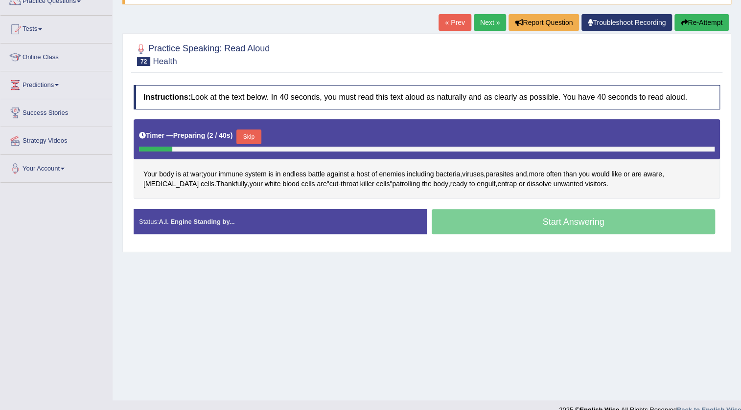
click at [249, 135] on button "Skip" at bounding box center [248, 137] width 24 height 15
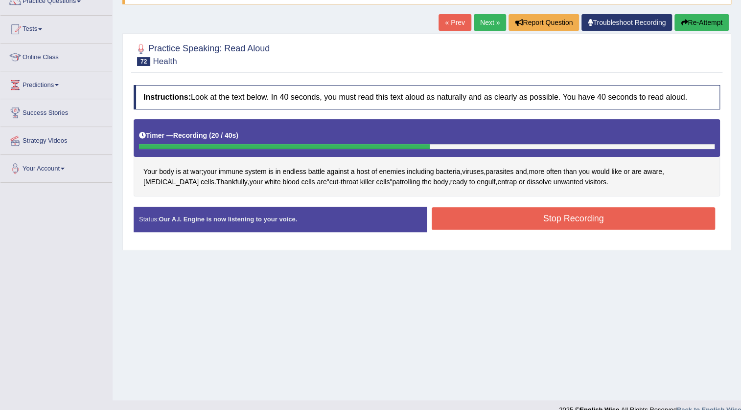
click at [455, 211] on button "Stop Recording" at bounding box center [572, 218] width 283 height 22
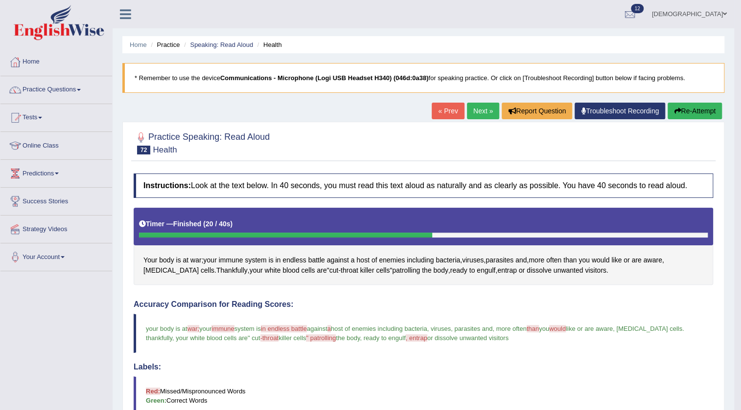
click at [471, 112] on link "Next »" at bounding box center [483, 111] width 32 height 17
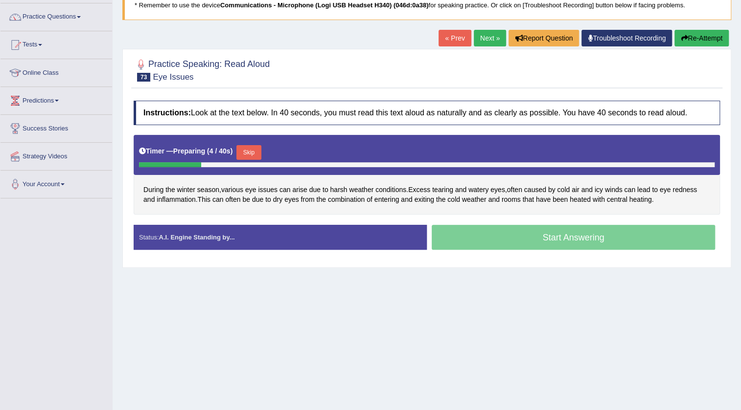
scroll to position [89, 0]
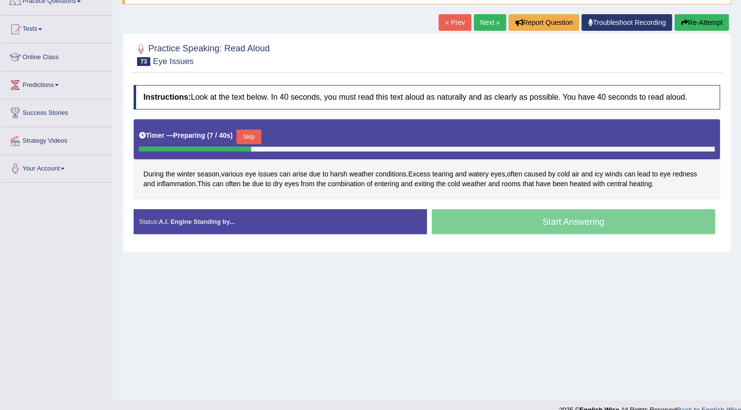
click at [254, 134] on button "Skip" at bounding box center [248, 137] width 24 height 15
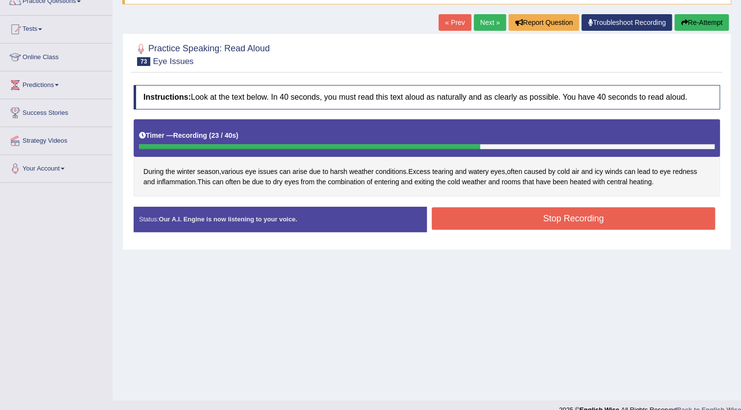
click at [450, 217] on button "Stop Recording" at bounding box center [572, 218] width 283 height 22
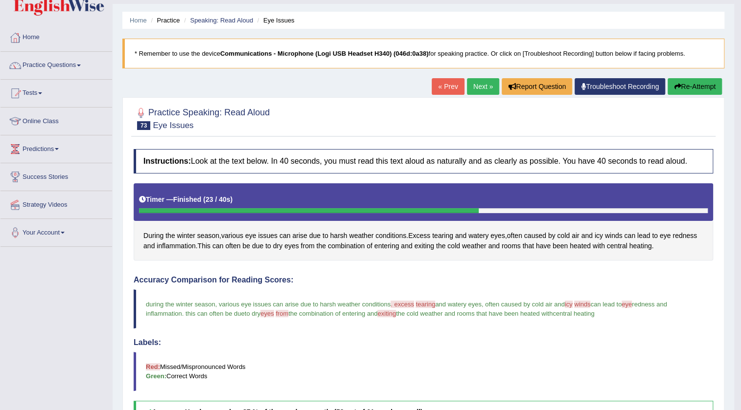
scroll to position [0, 0]
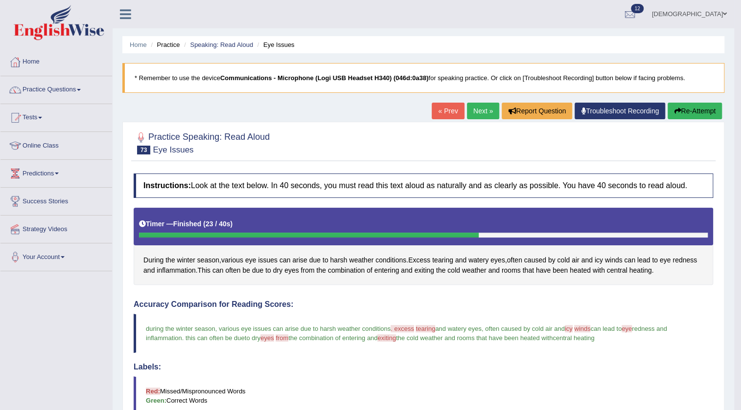
click at [471, 113] on link "Next »" at bounding box center [483, 111] width 32 height 17
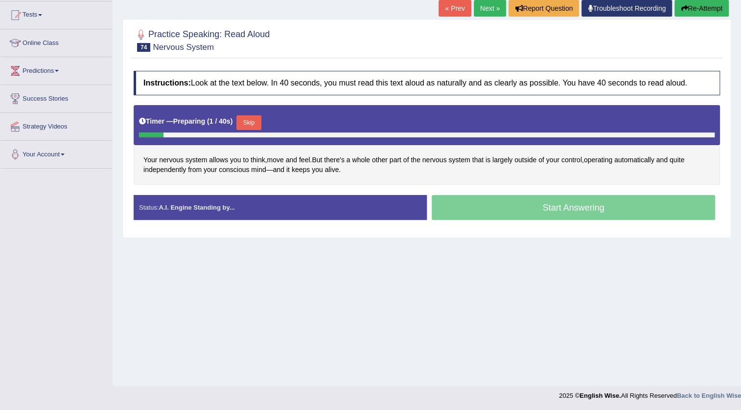
click at [254, 122] on button "Skip" at bounding box center [248, 122] width 24 height 15
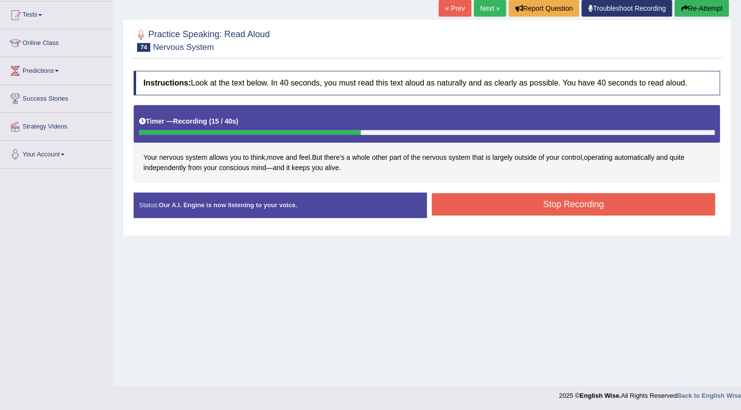
click at [458, 203] on button "Stop Recording" at bounding box center [572, 204] width 283 height 22
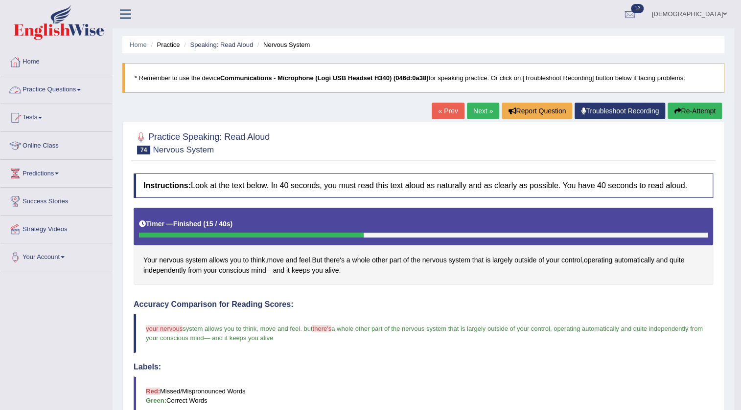
click at [68, 85] on link "Practice Questions" at bounding box center [56, 88] width 112 height 24
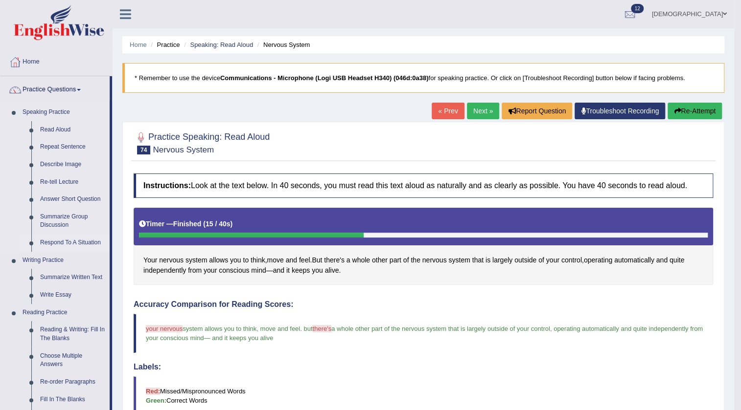
click at [64, 240] on link "Respond To A Situation" at bounding box center [73, 243] width 74 height 18
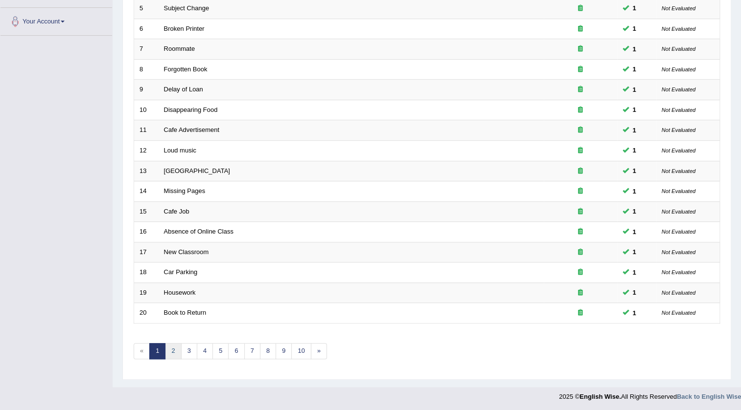
click at [173, 347] on link "2" at bounding box center [173, 351] width 16 height 16
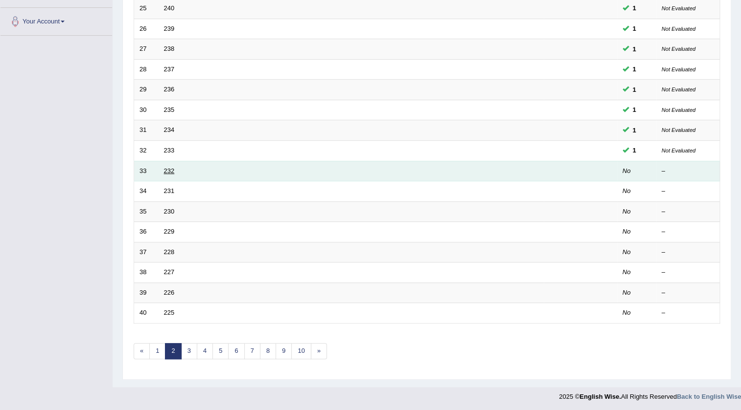
click at [169, 171] on link "232" at bounding box center [169, 170] width 11 height 7
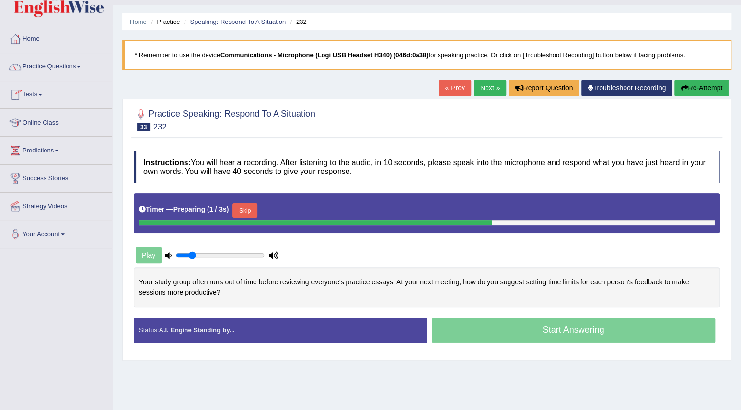
scroll to position [89, 0]
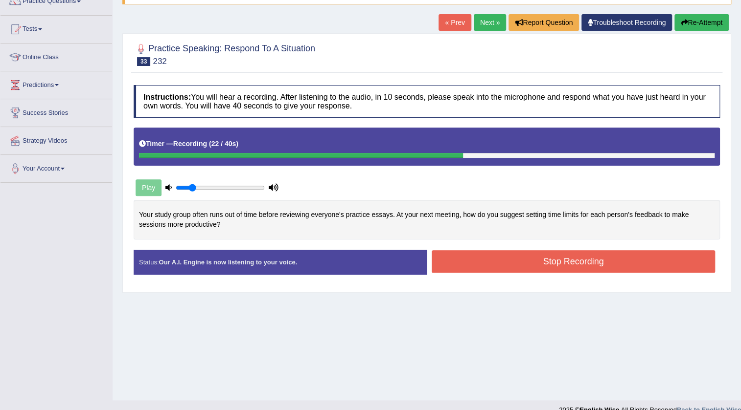
click at [491, 264] on button "Stop Recording" at bounding box center [572, 261] width 283 height 22
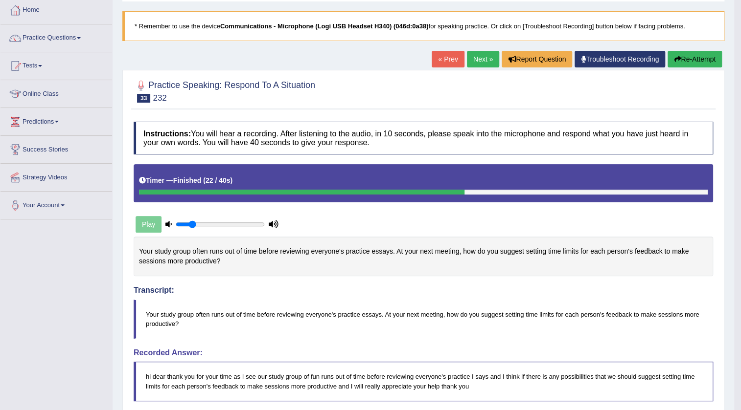
scroll to position [0, 0]
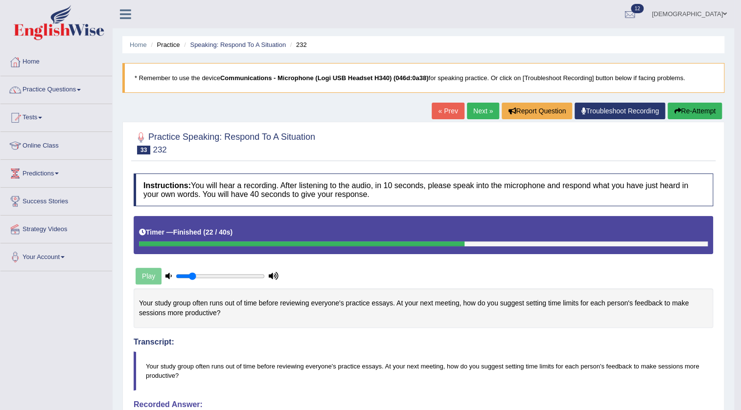
click at [483, 112] on link "Next »" at bounding box center [483, 111] width 32 height 17
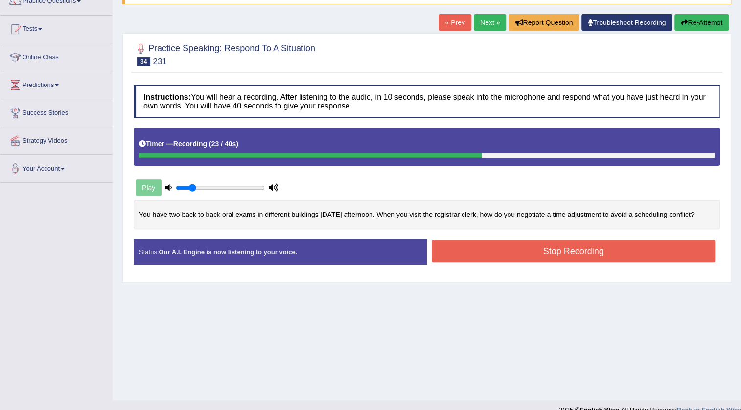
click at [469, 258] on button "Stop Recording" at bounding box center [572, 251] width 283 height 22
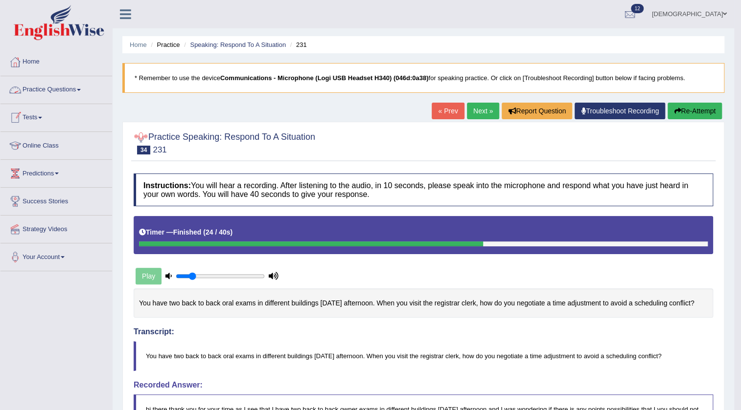
click at [40, 115] on link "Tests" at bounding box center [56, 116] width 112 height 24
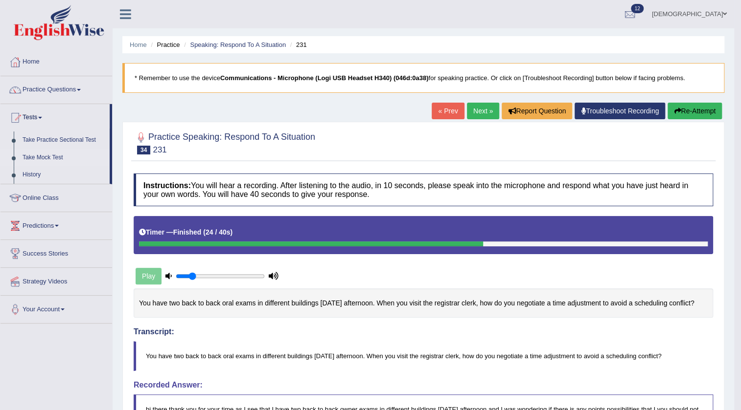
click at [36, 153] on link "Take Mock Test" at bounding box center [63, 158] width 91 height 18
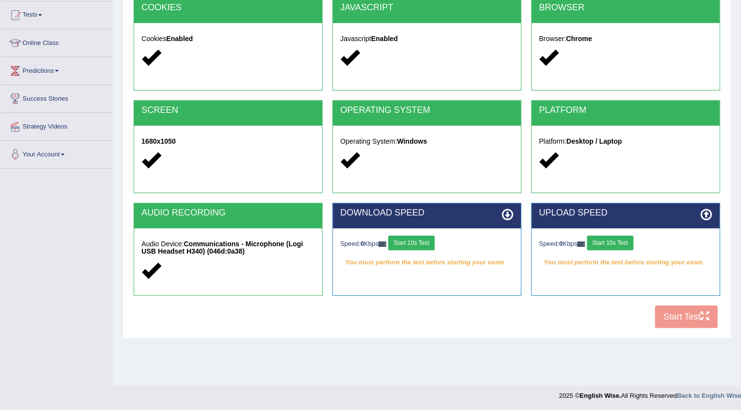
scroll to position [103, 0]
click at [408, 239] on button "Start 10s Test" at bounding box center [411, 243] width 46 height 15
click at [611, 244] on button "Start 10s Test" at bounding box center [609, 243] width 46 height 15
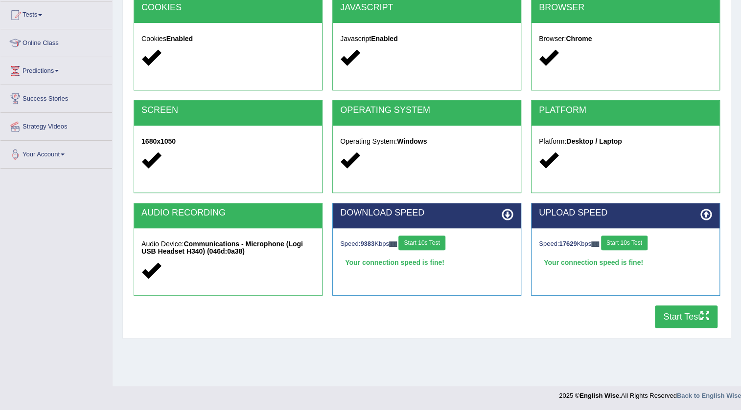
click at [674, 318] on button "Start Test" at bounding box center [685, 317] width 63 height 22
